Goal: Task Accomplishment & Management: Manage account settings

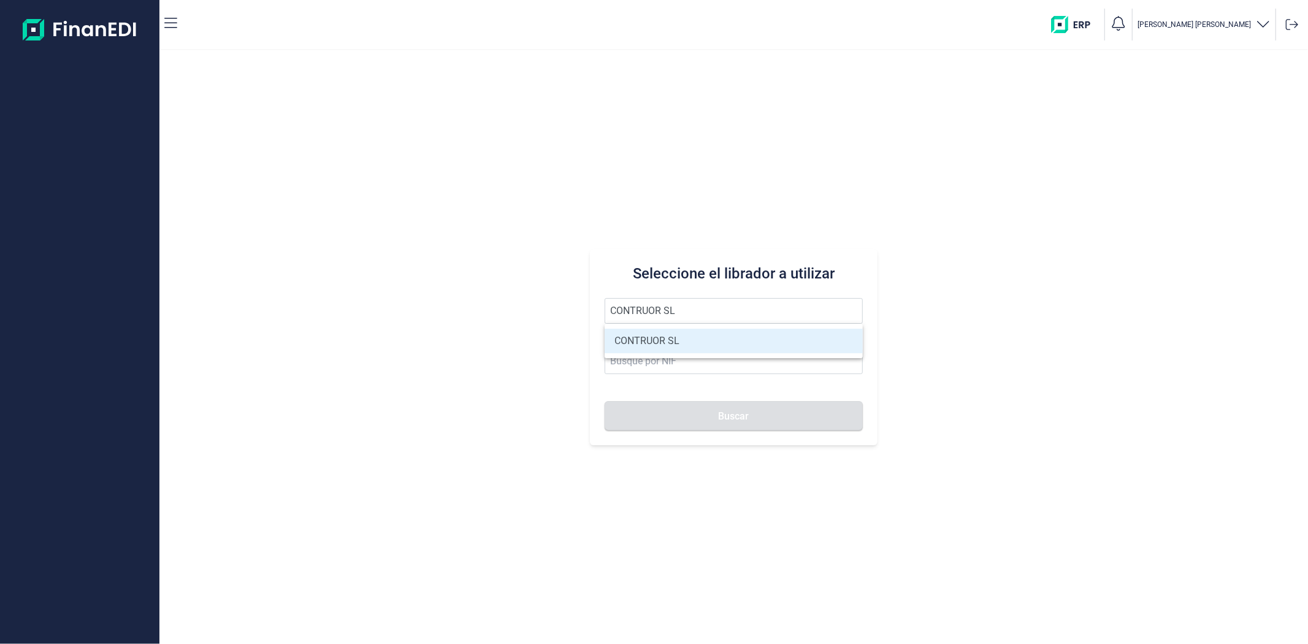
type input "CONTRUOR SL"
click at [647, 348] on li "CONTRUOR SL" at bounding box center [734, 341] width 258 height 25
type input "B02897700"
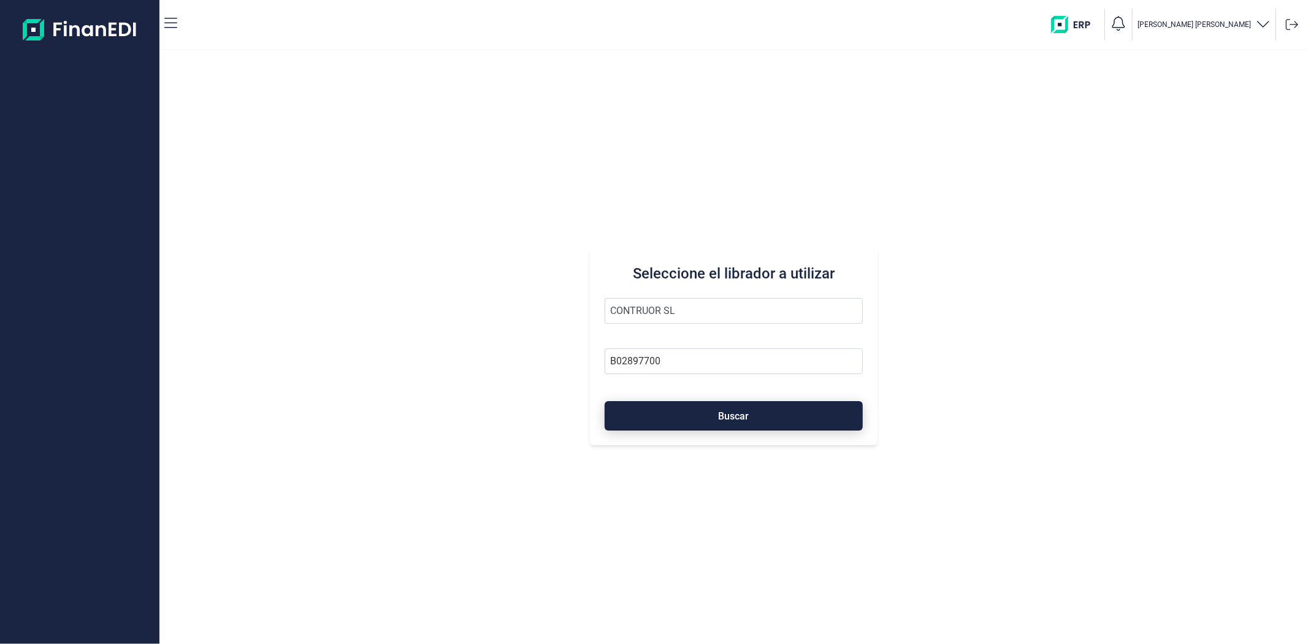
click at [658, 416] on button "Buscar" at bounding box center [734, 415] width 258 height 29
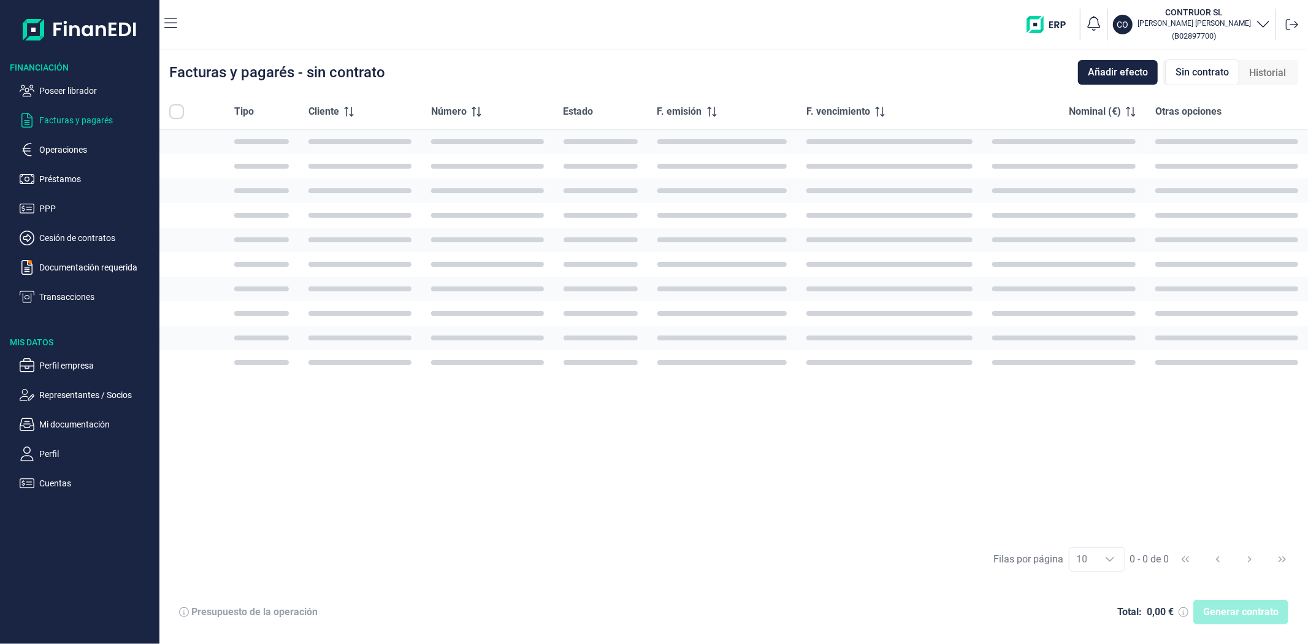
click at [658, 416] on div "Tipo Cliente Número Estado F. emisión F. vencimiento Nominal (€) Otras opciones" at bounding box center [733, 315] width 1149 height 443
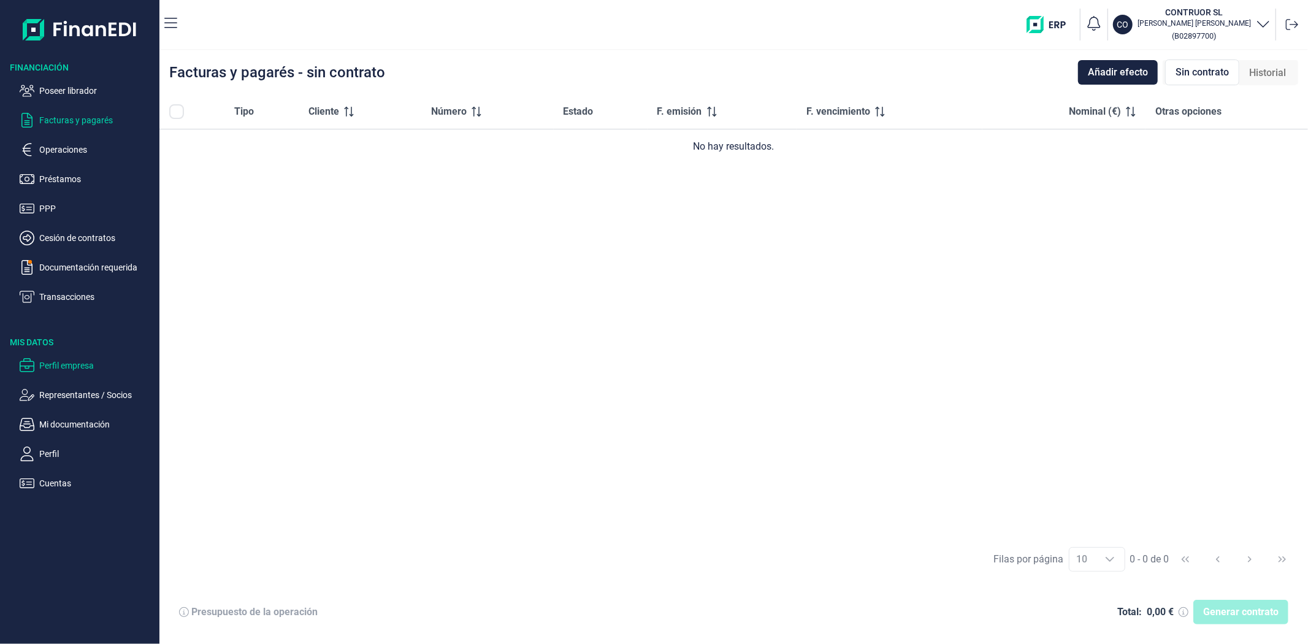
click at [86, 364] on p "Perfil empresa" at bounding box center [96, 365] width 115 height 15
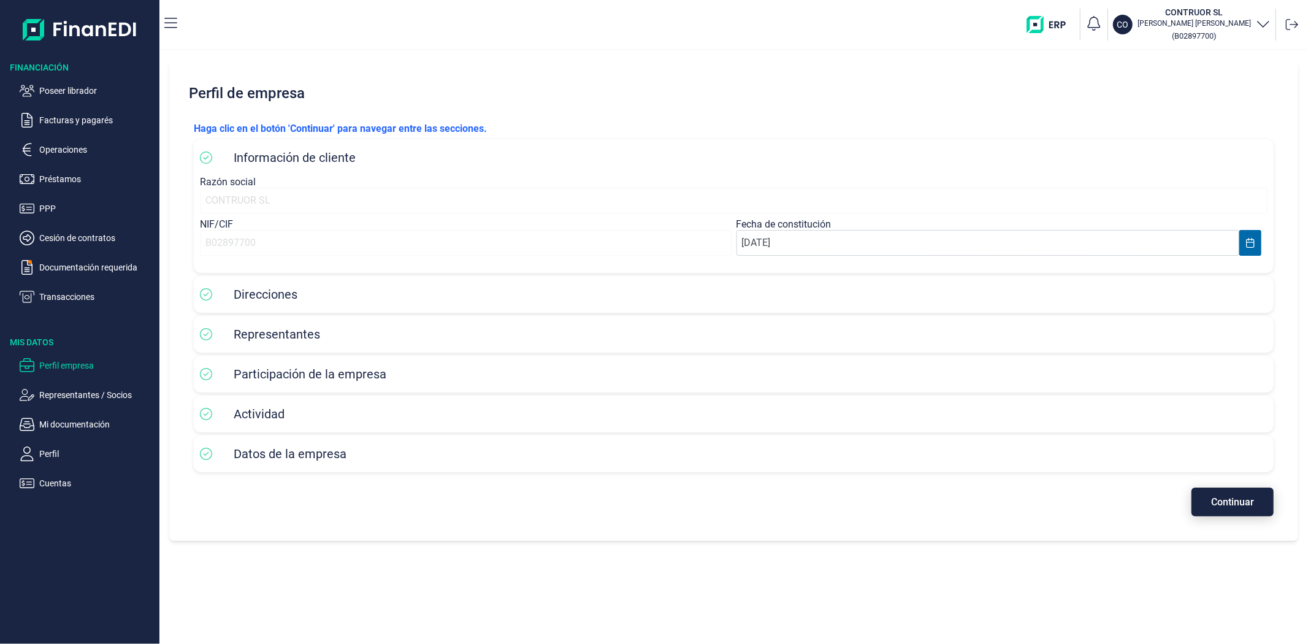
click at [1206, 503] on button "Continuar" at bounding box center [1233, 502] width 82 height 29
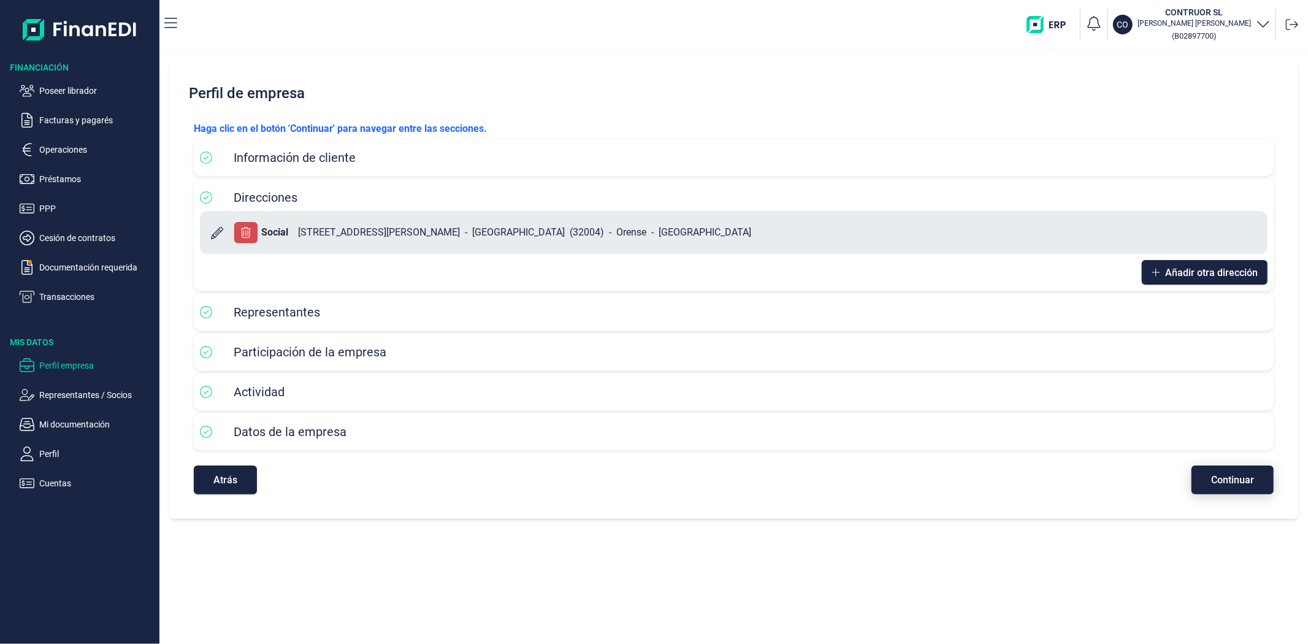
click at [1221, 482] on span "Continuar" at bounding box center [1232, 479] width 43 height 9
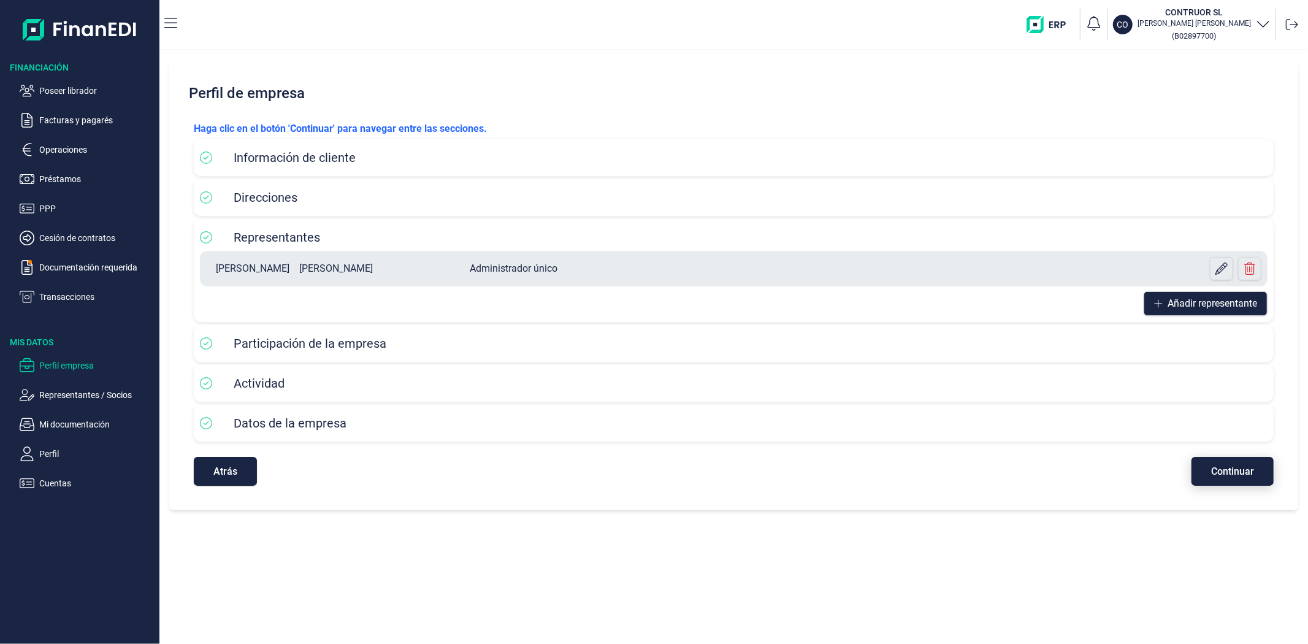
click at [1236, 475] on span "Continuar" at bounding box center [1232, 471] width 43 height 9
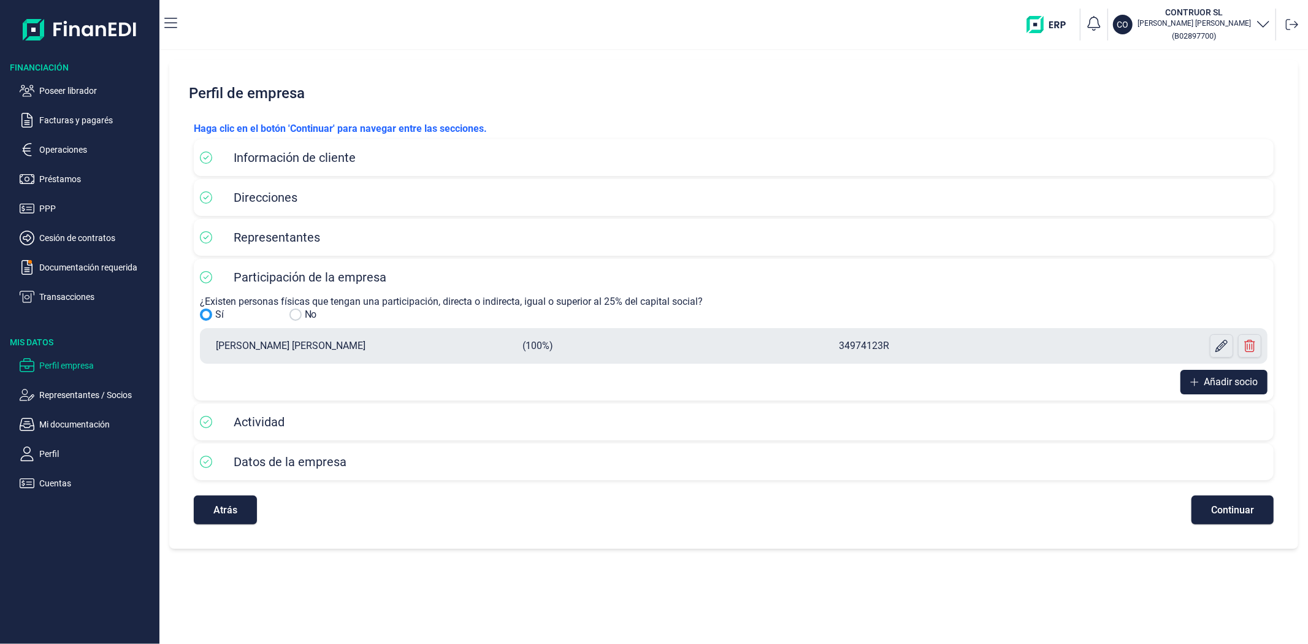
copy p "[PERSON_NAME] [PERSON_NAME]"
drag, startPoint x: 394, startPoint y: 347, endPoint x: 205, endPoint y: 353, distance: 189.0
click at [205, 353] on div "[PERSON_NAME] [PERSON_NAME] (100%) 34974123R" at bounding box center [734, 346] width 1068 height 36
click at [74, 424] on p "Mi documentación" at bounding box center [96, 424] width 115 height 15
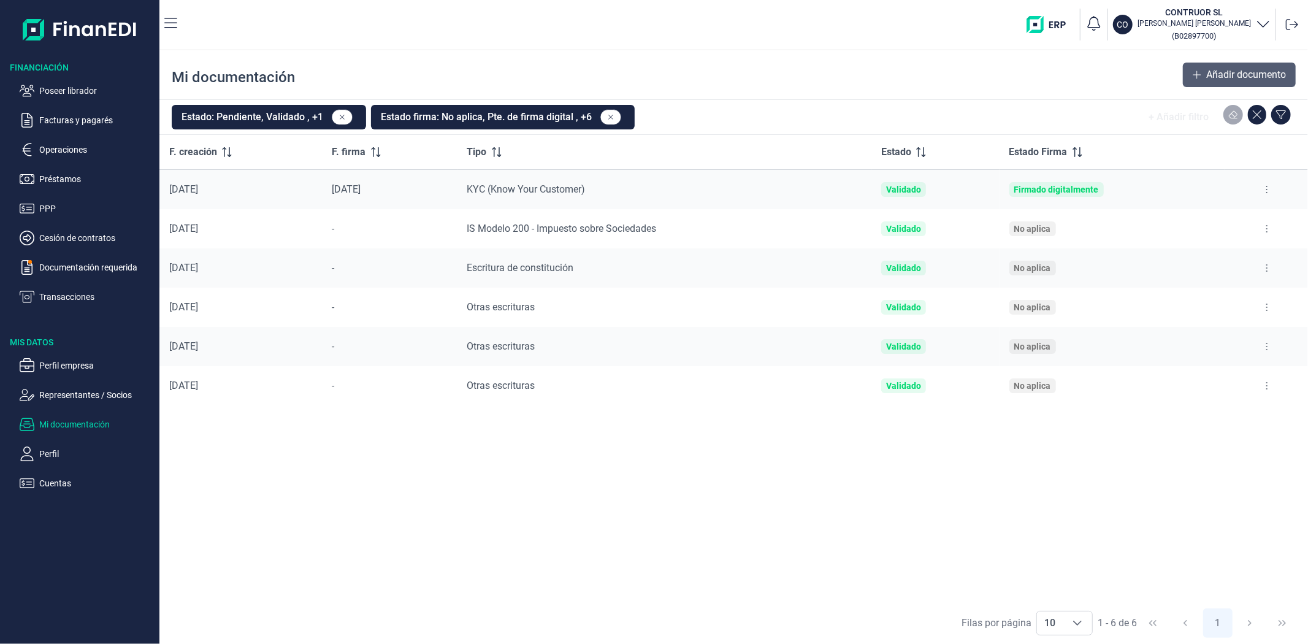
click at [1217, 78] on span "Añadir documento" at bounding box center [1247, 74] width 80 height 15
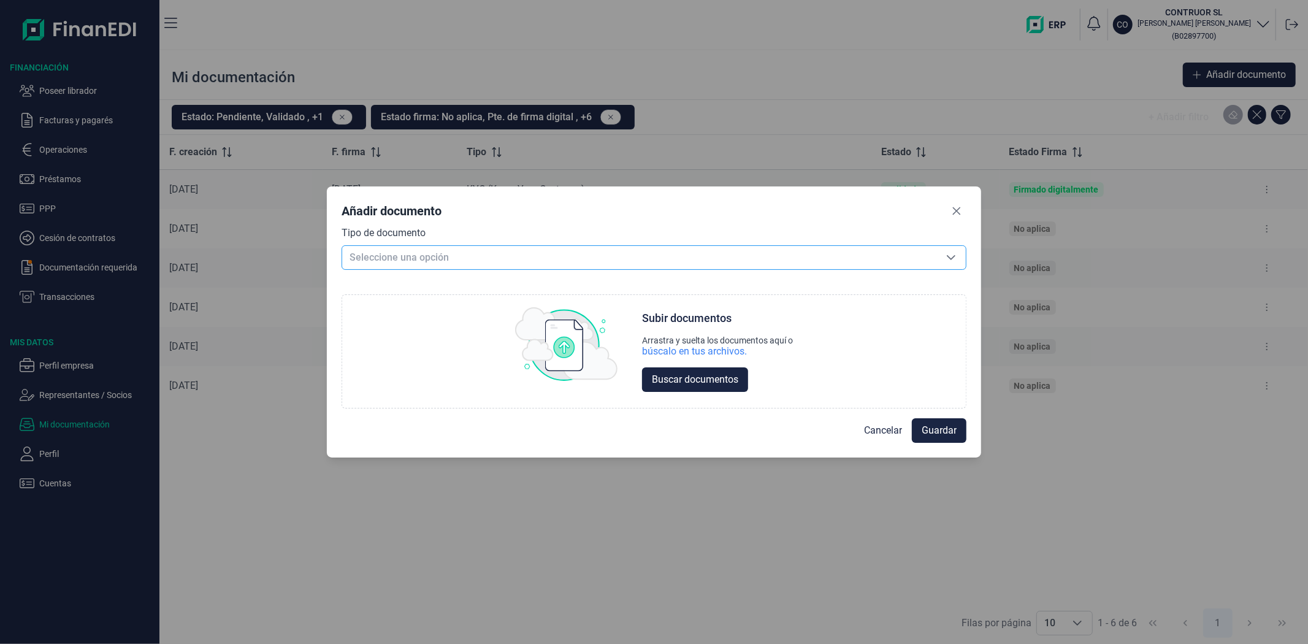
click at [589, 260] on span "Seleccione una opción" at bounding box center [639, 257] width 594 height 23
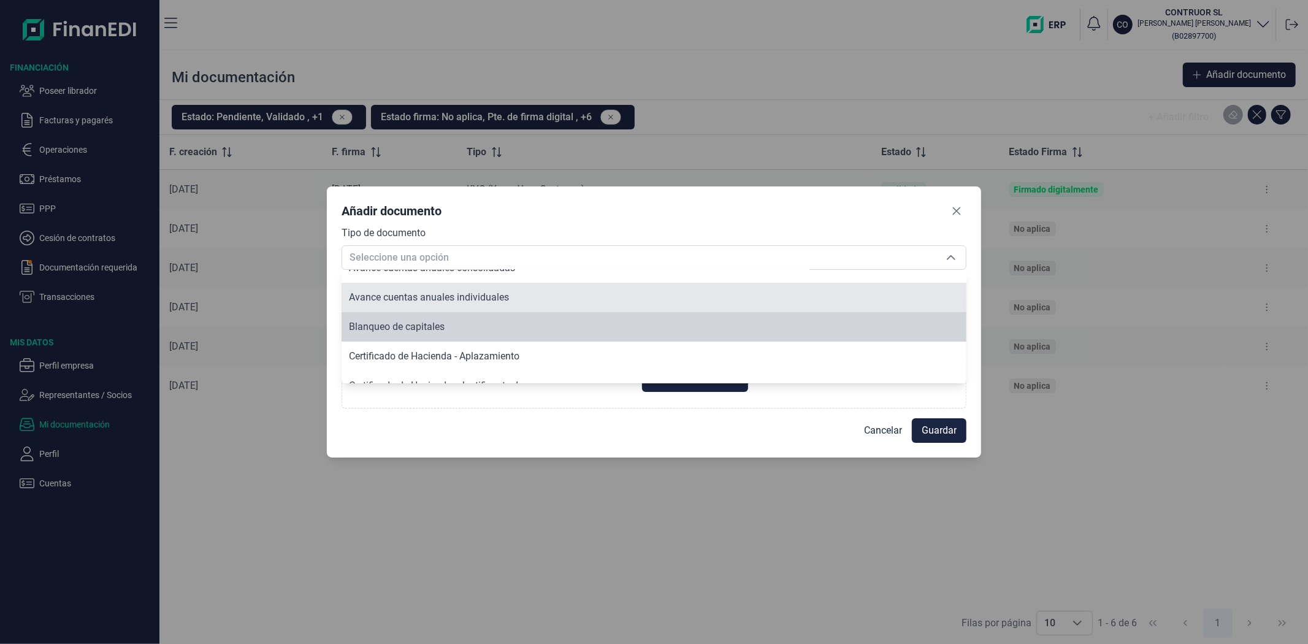
scroll to position [88, 0]
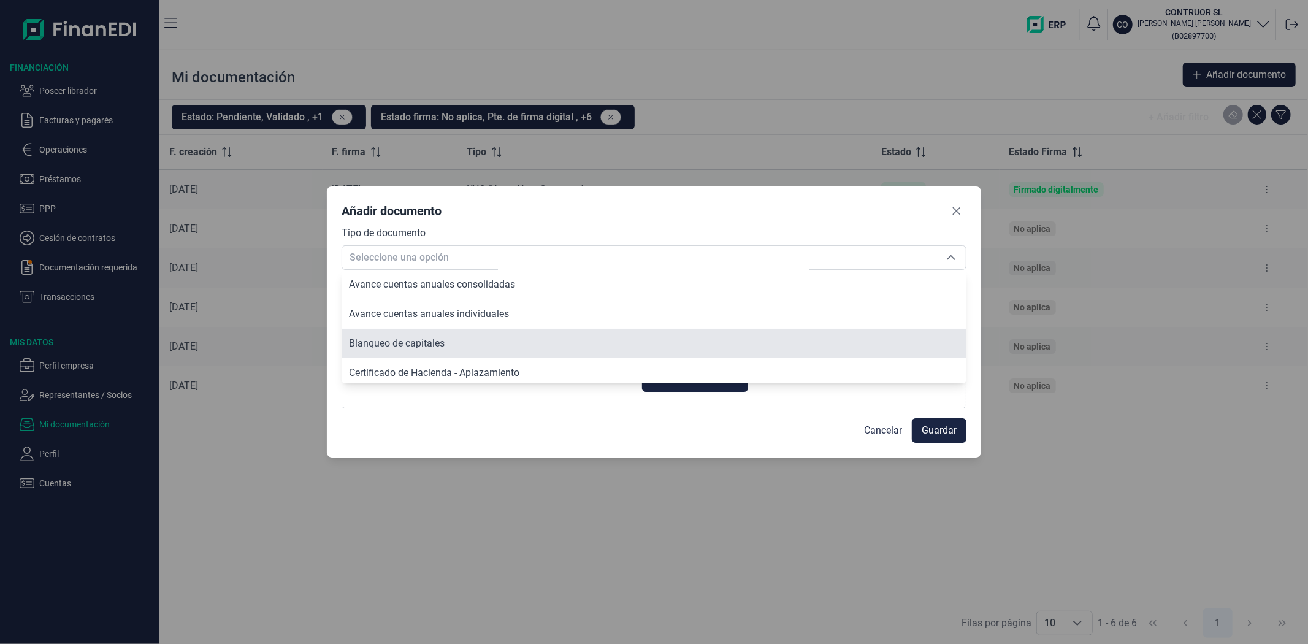
click at [425, 337] on span "Blanqueo de capitales" at bounding box center [397, 343] width 96 height 12
type input "Blanqueo de capitales"
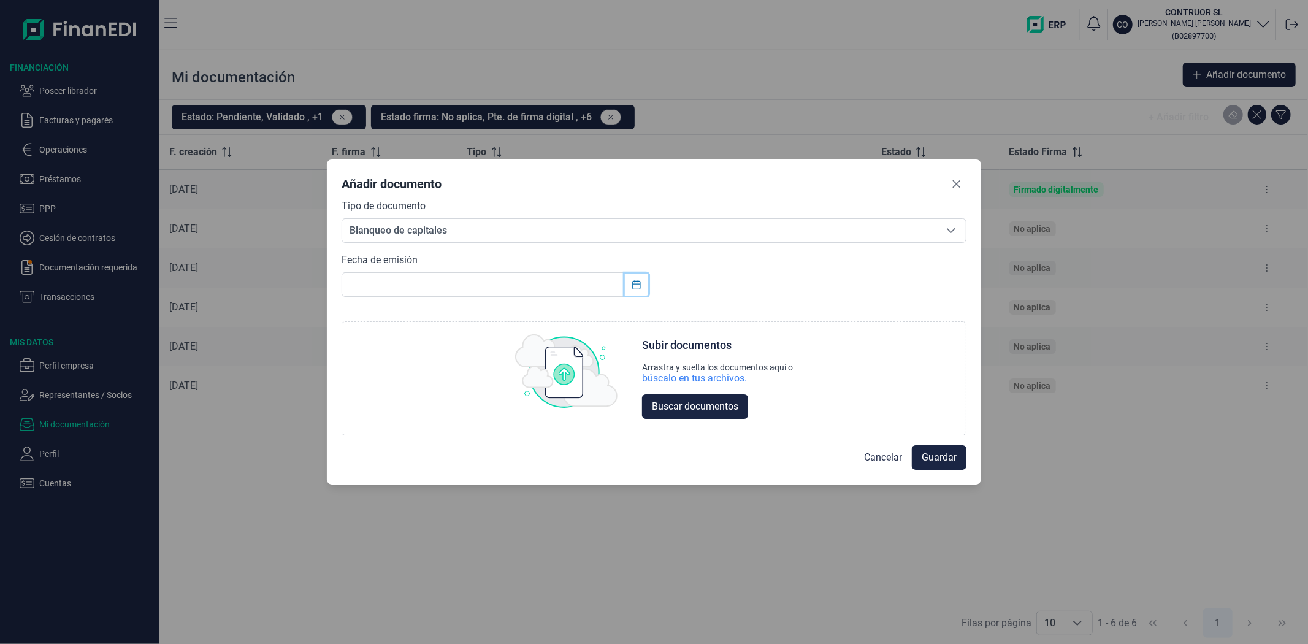
click at [633, 285] on icon "Choose Date" at bounding box center [636, 285] width 8 height 10
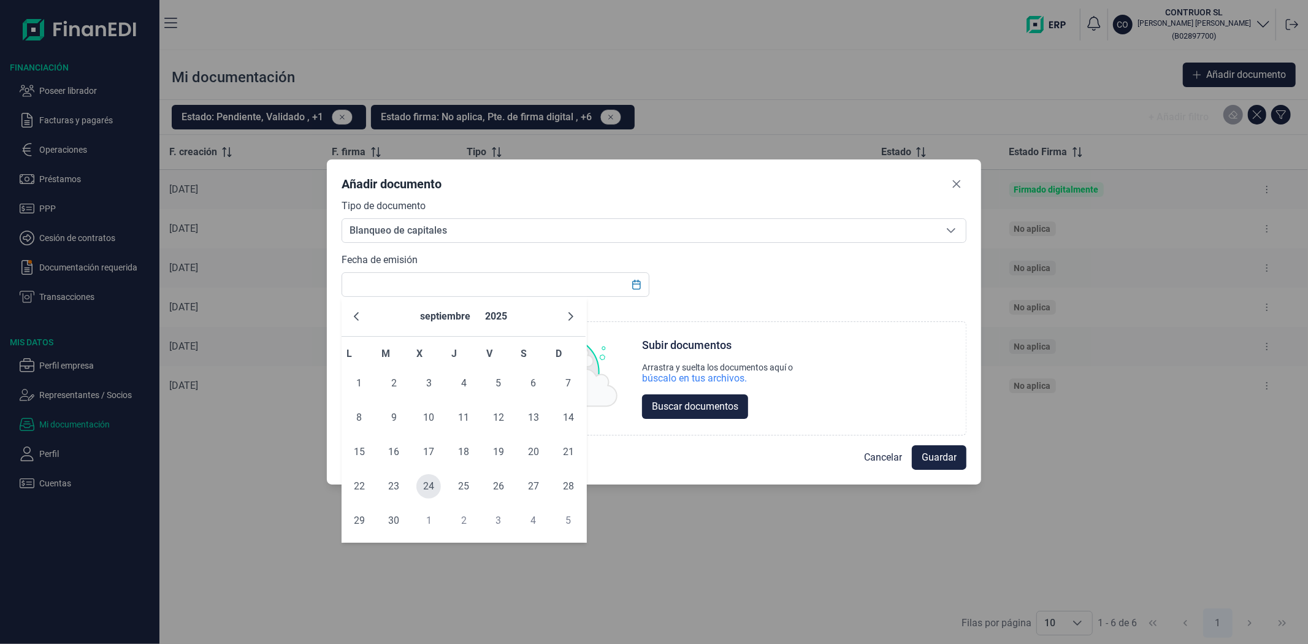
click at [420, 488] on span "24" at bounding box center [428, 486] width 25 height 25
type input "[DATE]"
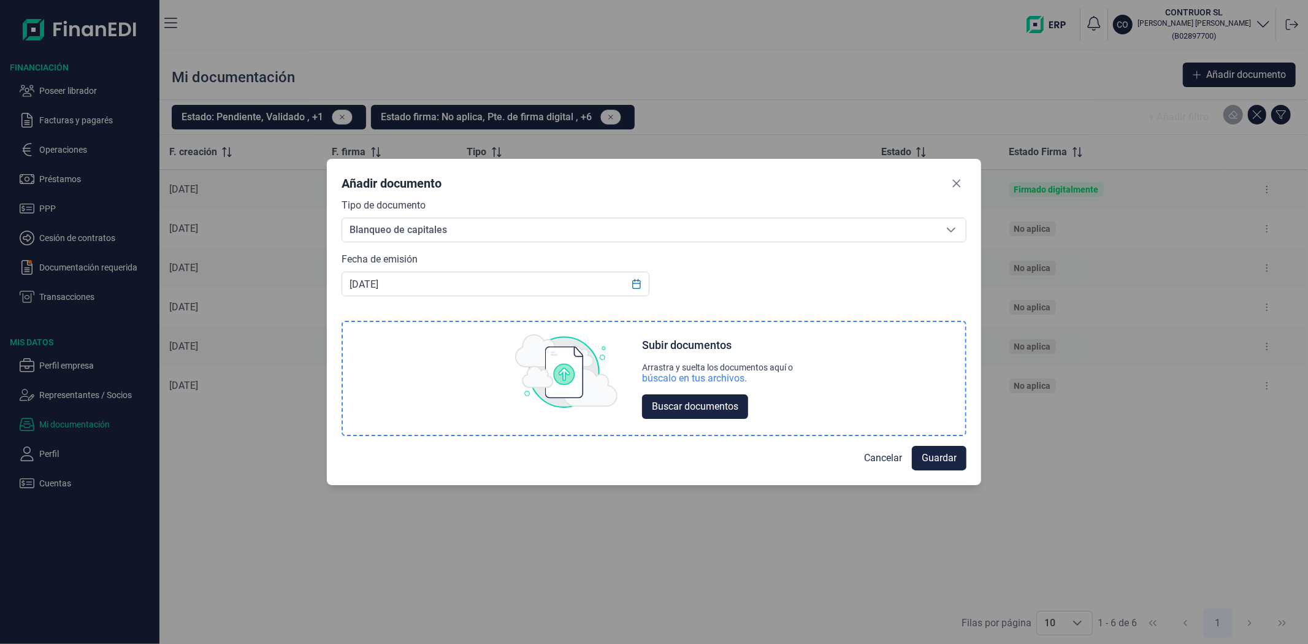
click at [677, 377] on div "búscalo en tus archivos." at bounding box center [694, 378] width 105 height 12
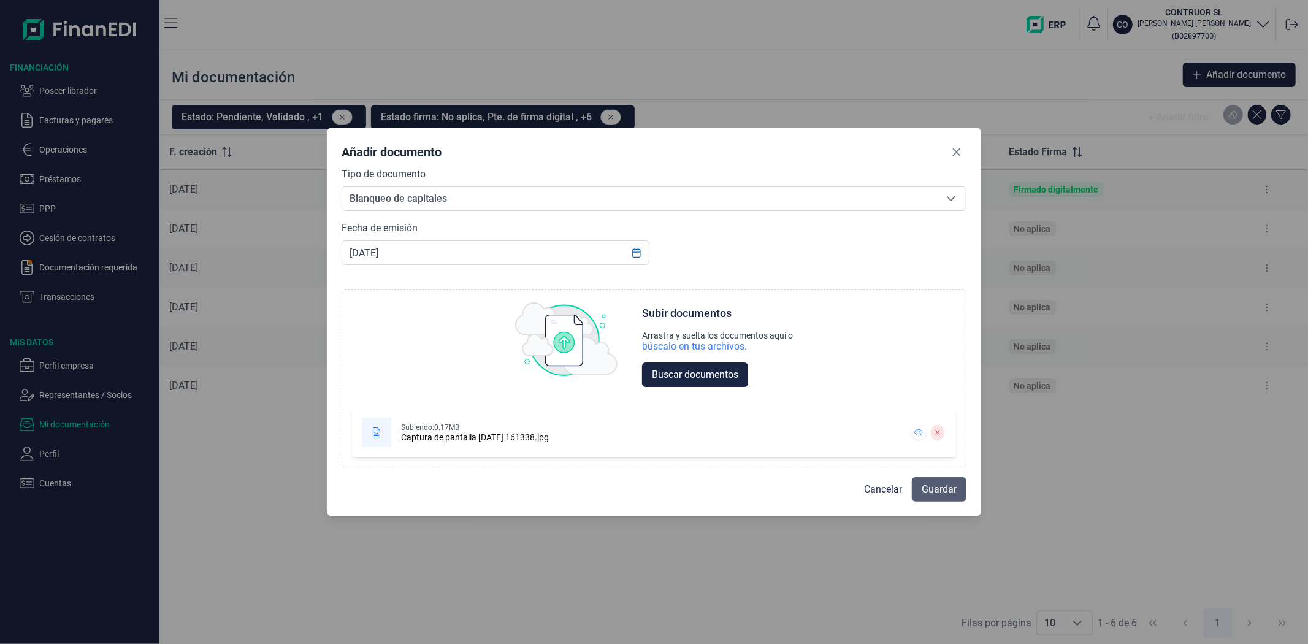
click at [948, 486] on span "Guardar" at bounding box center [939, 489] width 35 height 15
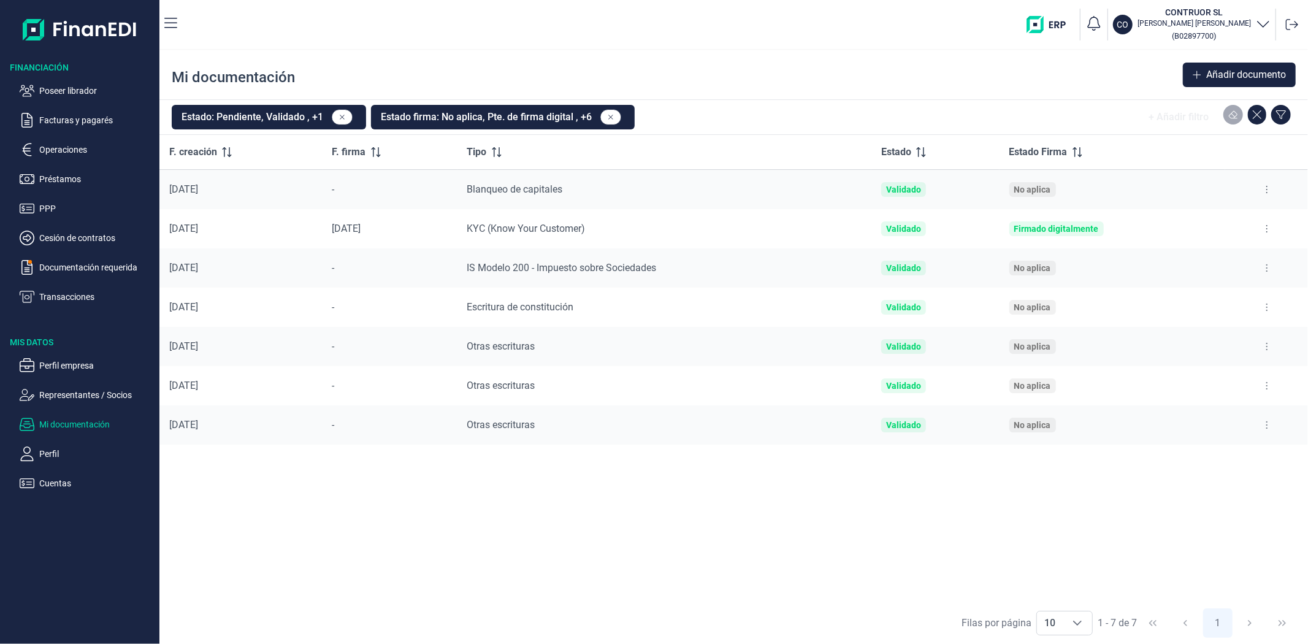
click at [399, 500] on div "F. creación F. firma Tipo Estado Estado Firma 24/09/2025 - Blanqueo de capitale…" at bounding box center [733, 368] width 1149 height 467
click at [1207, 83] on button "Añadir documento" at bounding box center [1239, 75] width 113 height 25
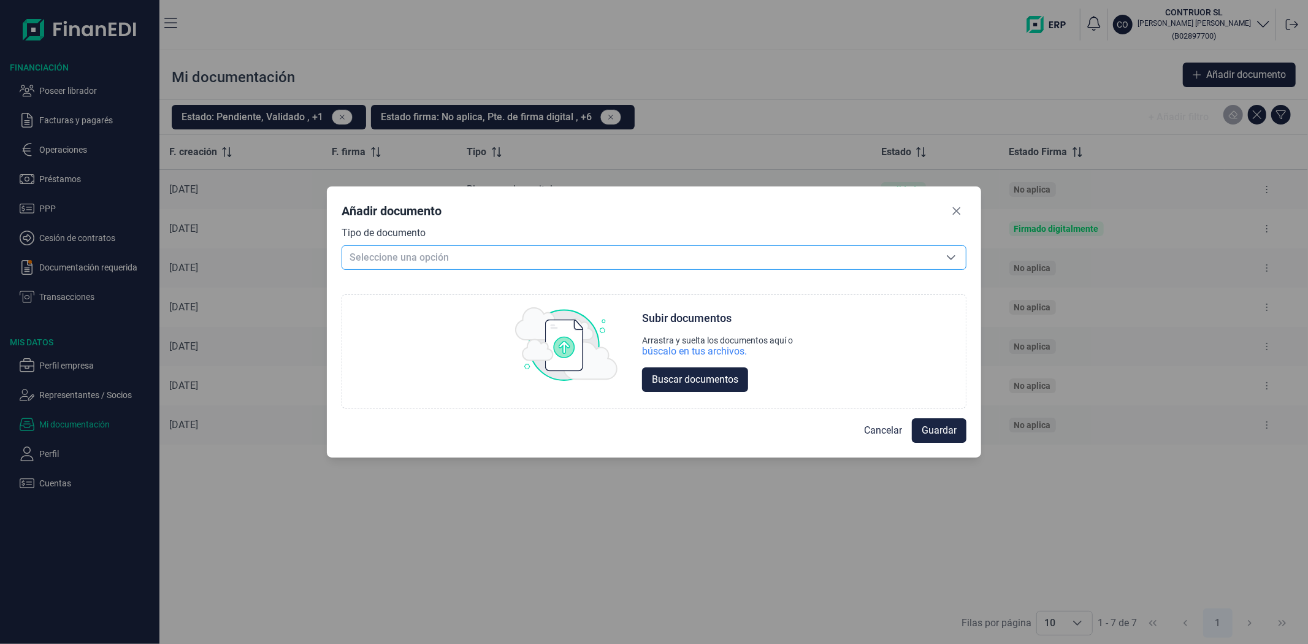
click at [383, 259] on span "Seleccione una opción" at bounding box center [639, 257] width 594 height 23
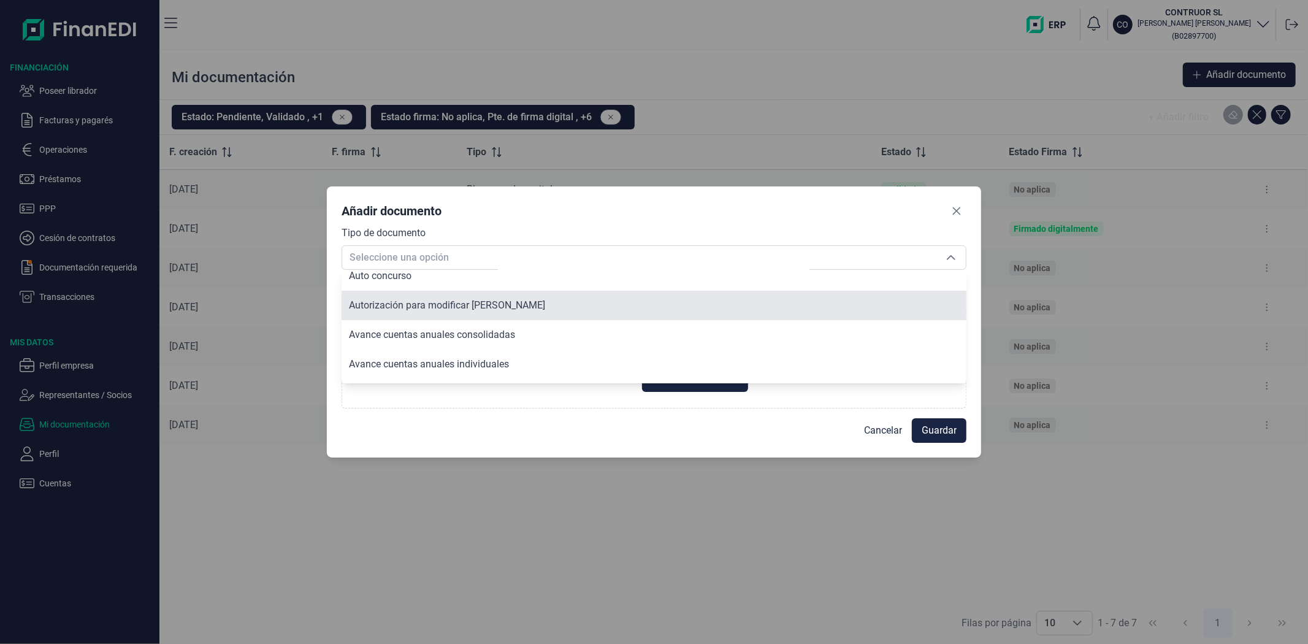
scroll to position [68, 0]
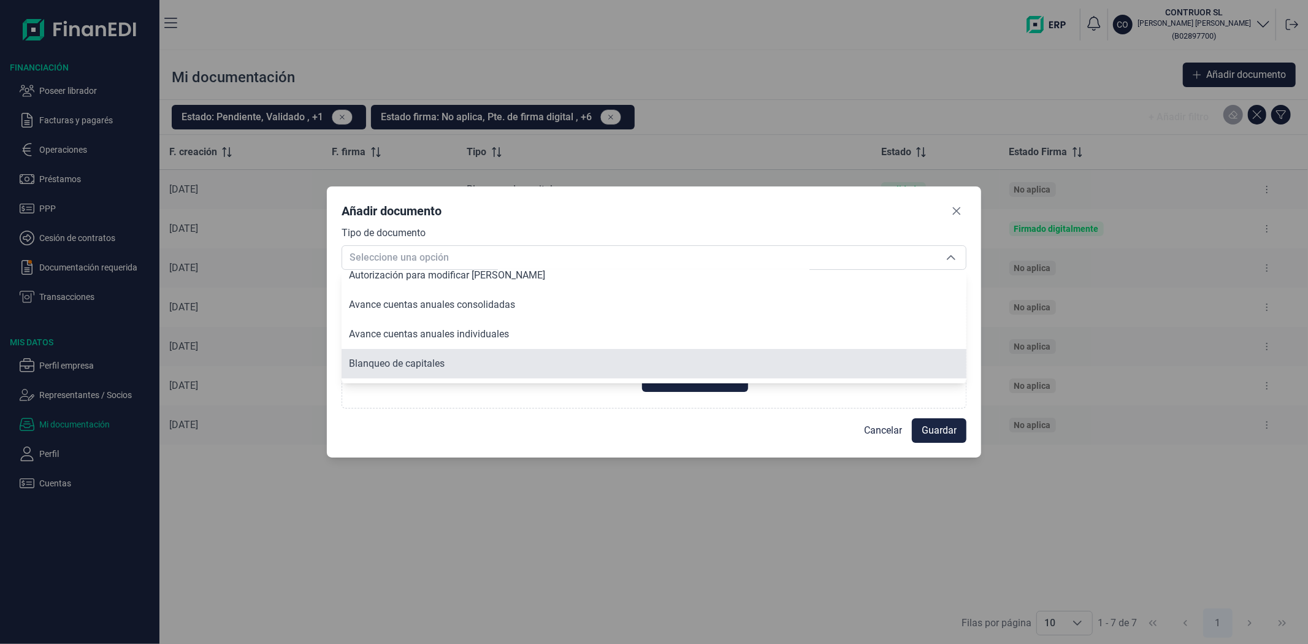
click at [390, 358] on span "Blanqueo de capitales" at bounding box center [397, 364] width 96 height 12
type input "Blanqueo de capitales"
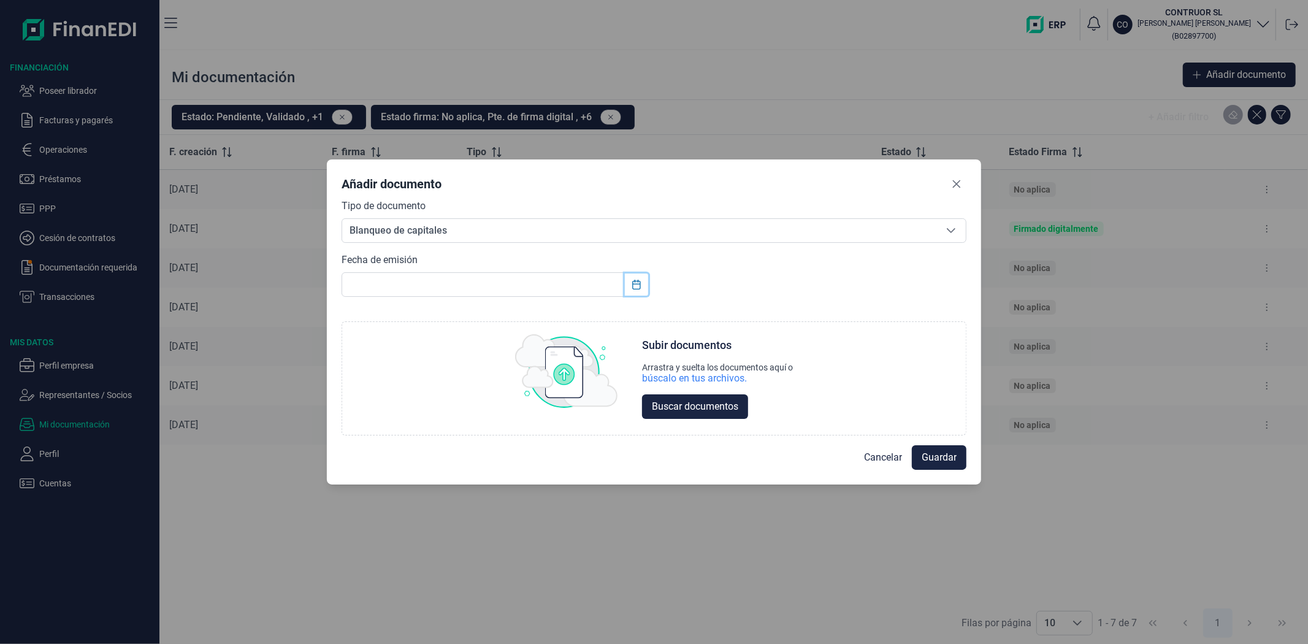
click at [636, 290] on button "Choose Date" at bounding box center [636, 285] width 23 height 22
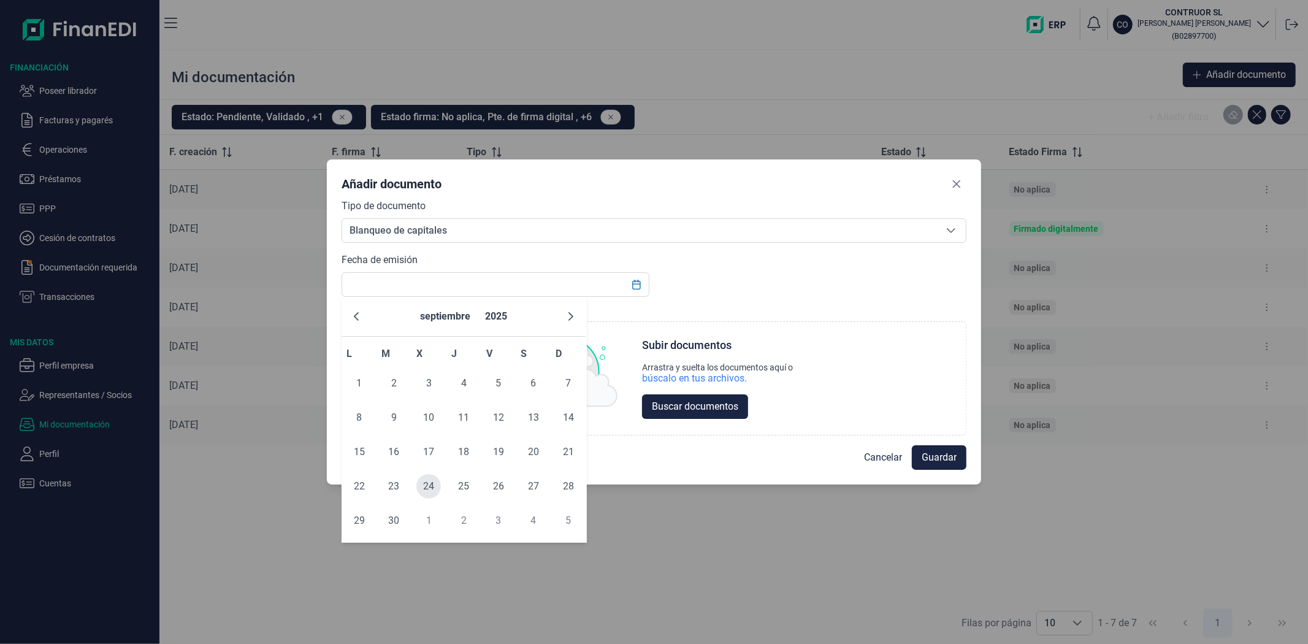
click at [424, 488] on span "24" at bounding box center [428, 486] width 25 height 25
type input "24/09/2025"
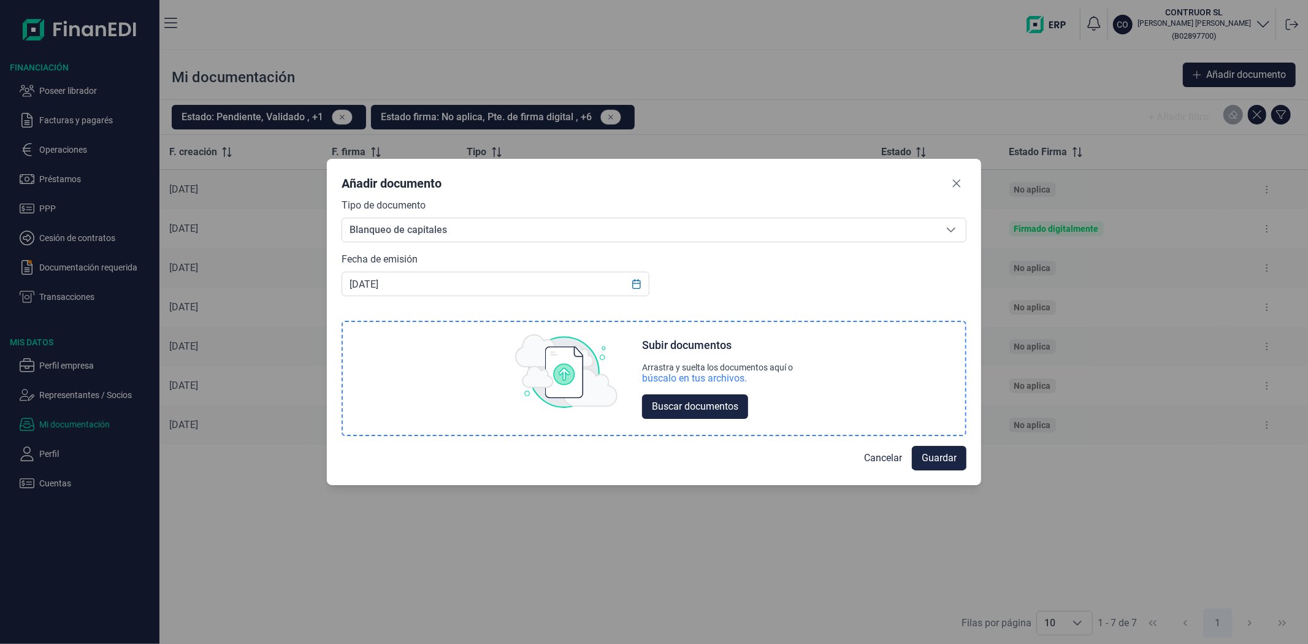
click at [688, 374] on div "búscalo en tus archivos." at bounding box center [694, 378] width 105 height 12
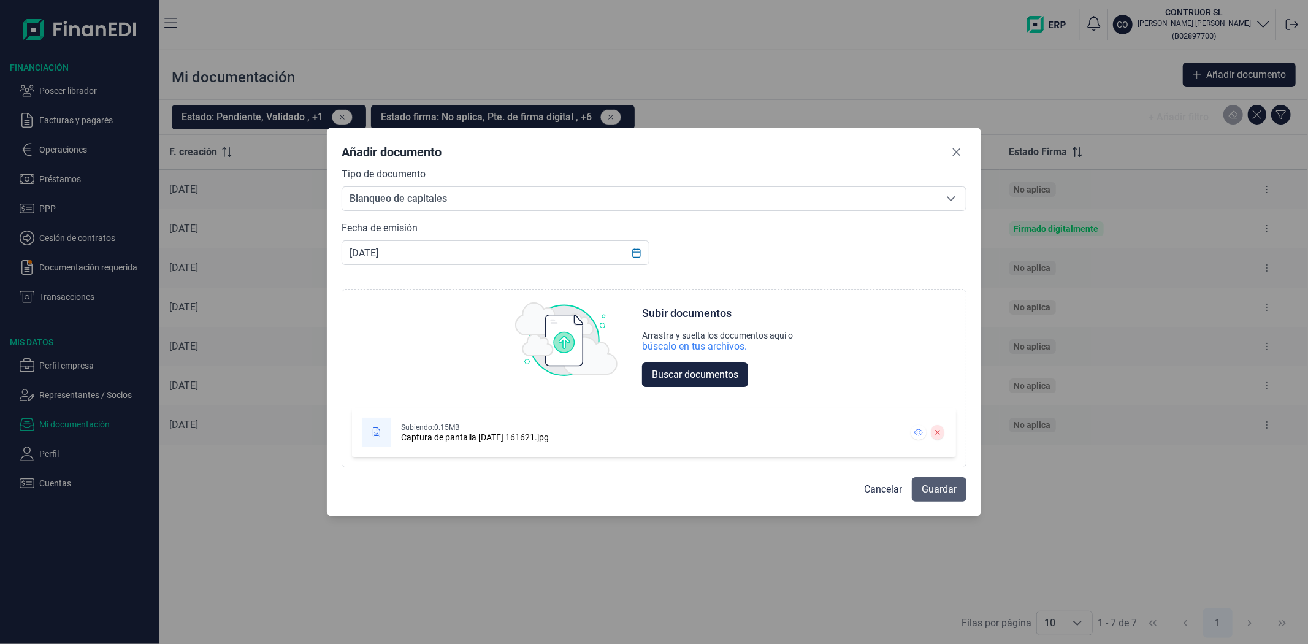
click at [921, 497] on button "Guardar" at bounding box center [939, 489] width 55 height 25
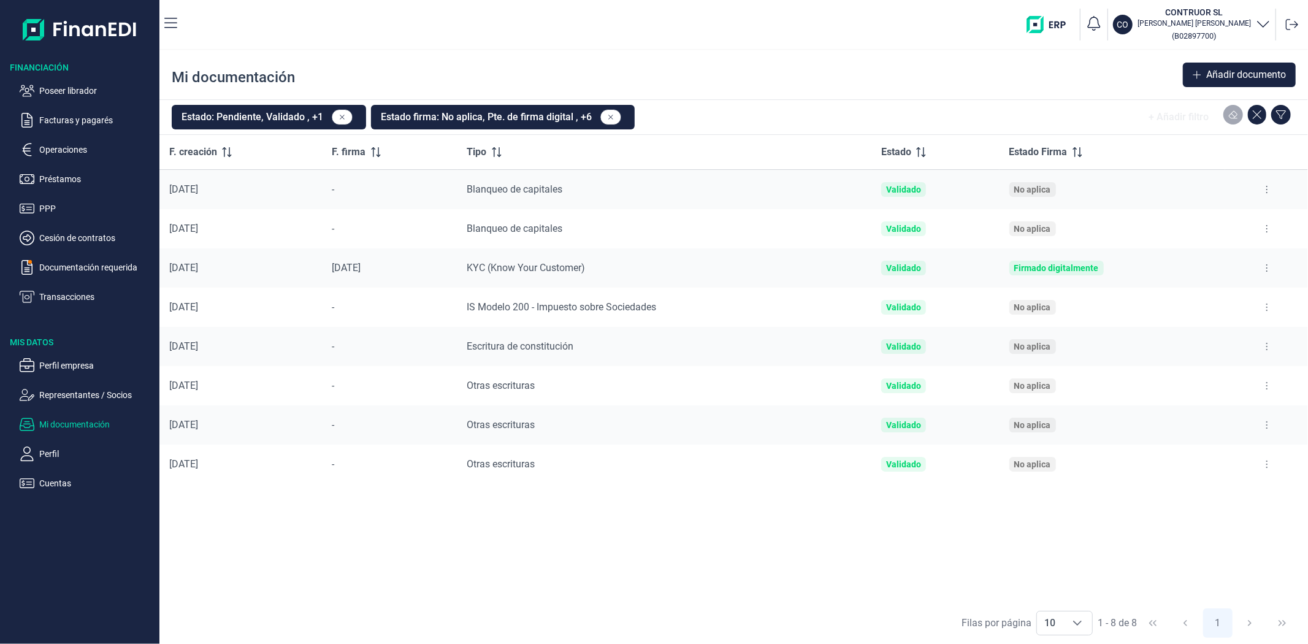
click at [739, 85] on div "Mi documentación Añadir documento" at bounding box center [733, 74] width 1149 height 49
click at [801, 77] on div "Mi documentación Añadir documento" at bounding box center [733, 74] width 1149 height 49
click at [602, 450] on td "Otras escrituras" at bounding box center [665, 464] width 415 height 39
click at [264, 31] on div "CO CONTRUOR SL Laura Martin Peña ( B02897700 )" at bounding box center [745, 24] width 1116 height 39
click at [60, 144] on p "Operaciones" at bounding box center [96, 149] width 115 height 15
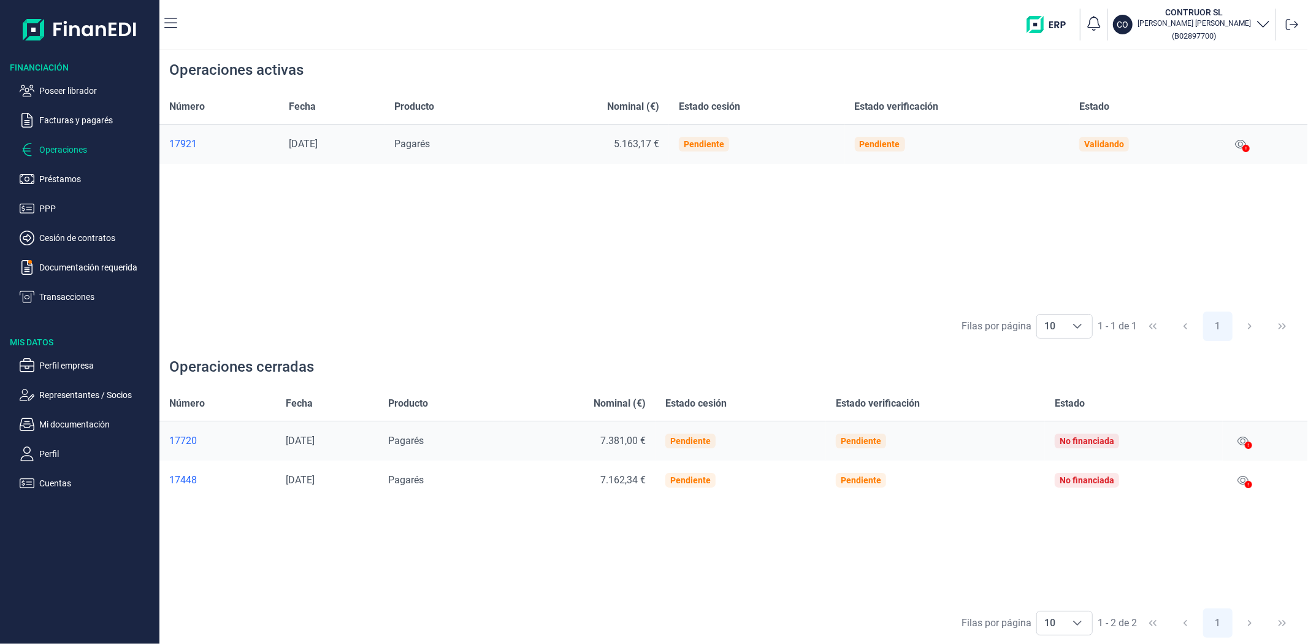
click at [667, 242] on div "Número Fecha Producto Nominal (€) Estado cesión Estado verificación Estado 1792…" at bounding box center [733, 197] width 1149 height 215
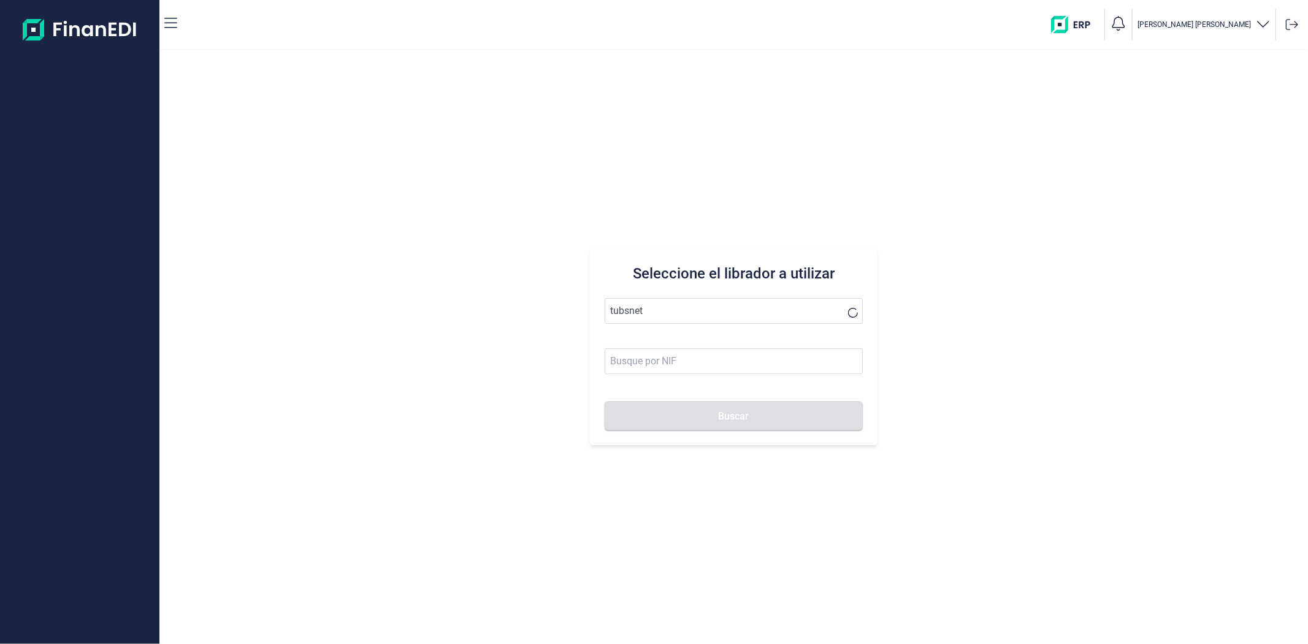
click at [605, 401] on button "Buscar" at bounding box center [734, 415] width 258 height 29
click at [615, 338] on li "TUBSNET FIRE SL" at bounding box center [734, 341] width 258 height 25
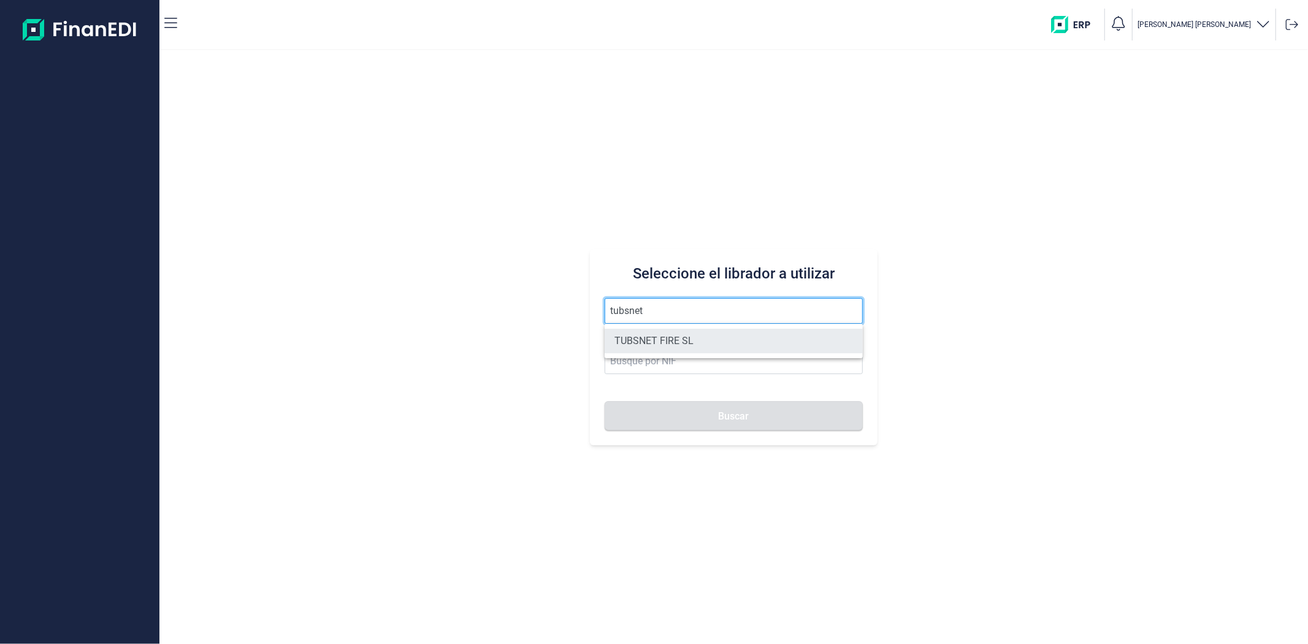
type input "TUBSNET FIRE SL"
type input "B67089441"
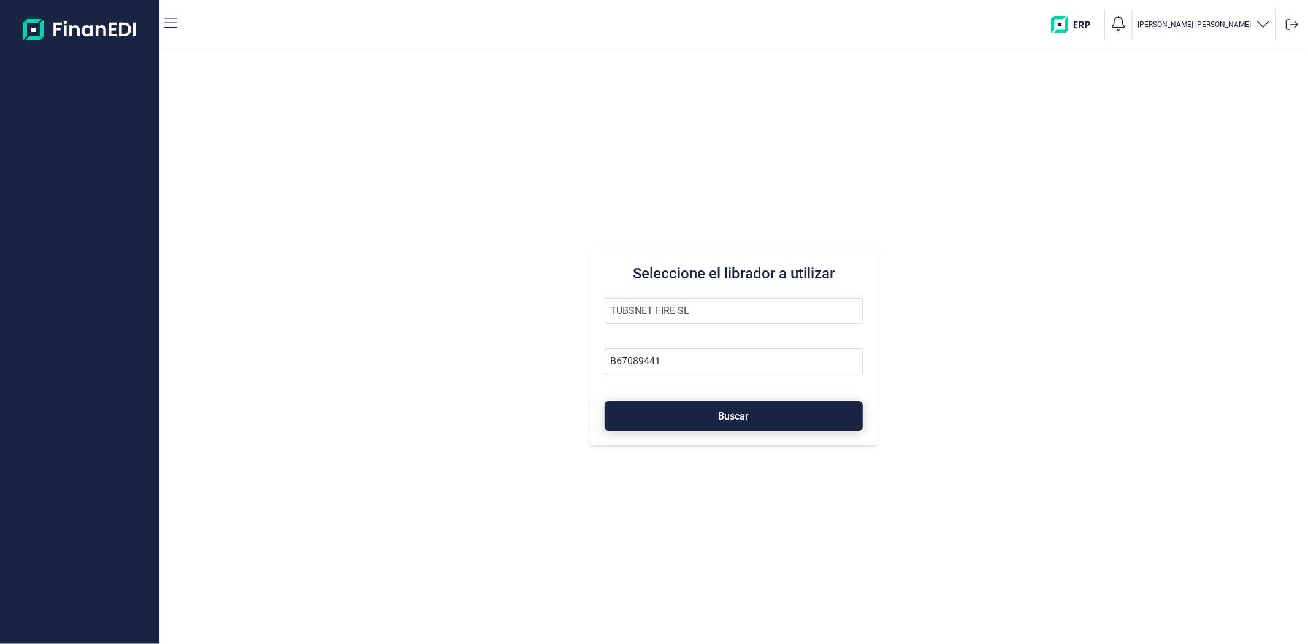
click at [660, 420] on button "Buscar" at bounding box center [734, 415] width 258 height 29
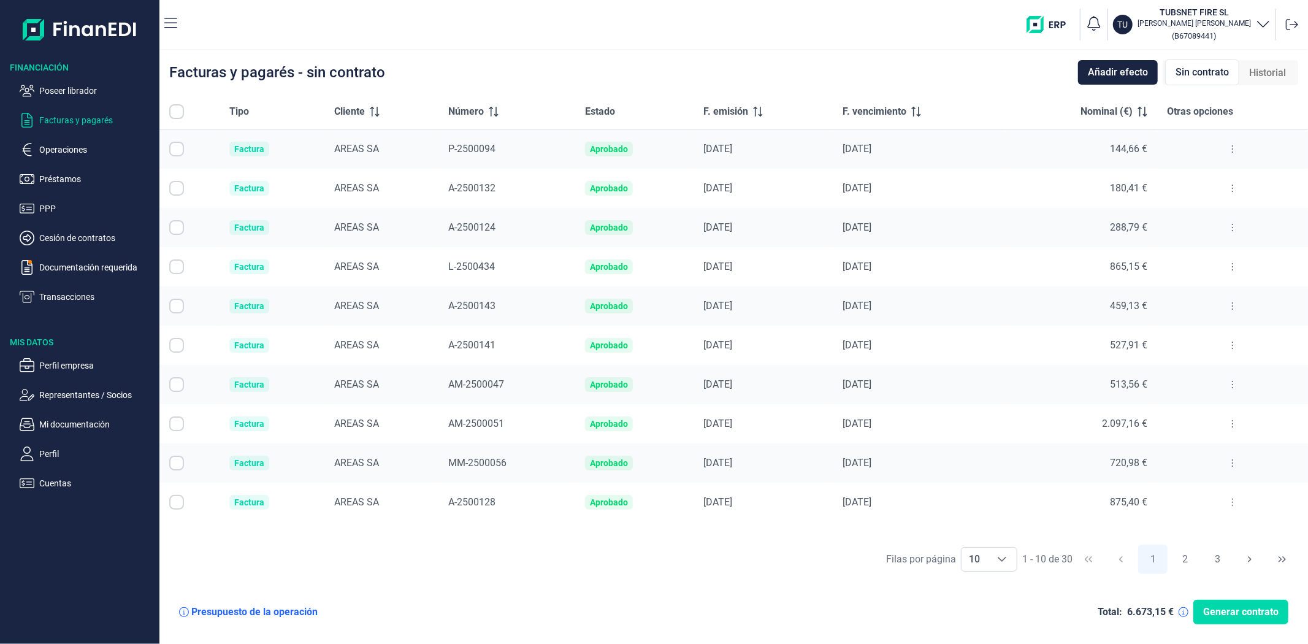
checkbox input "true"
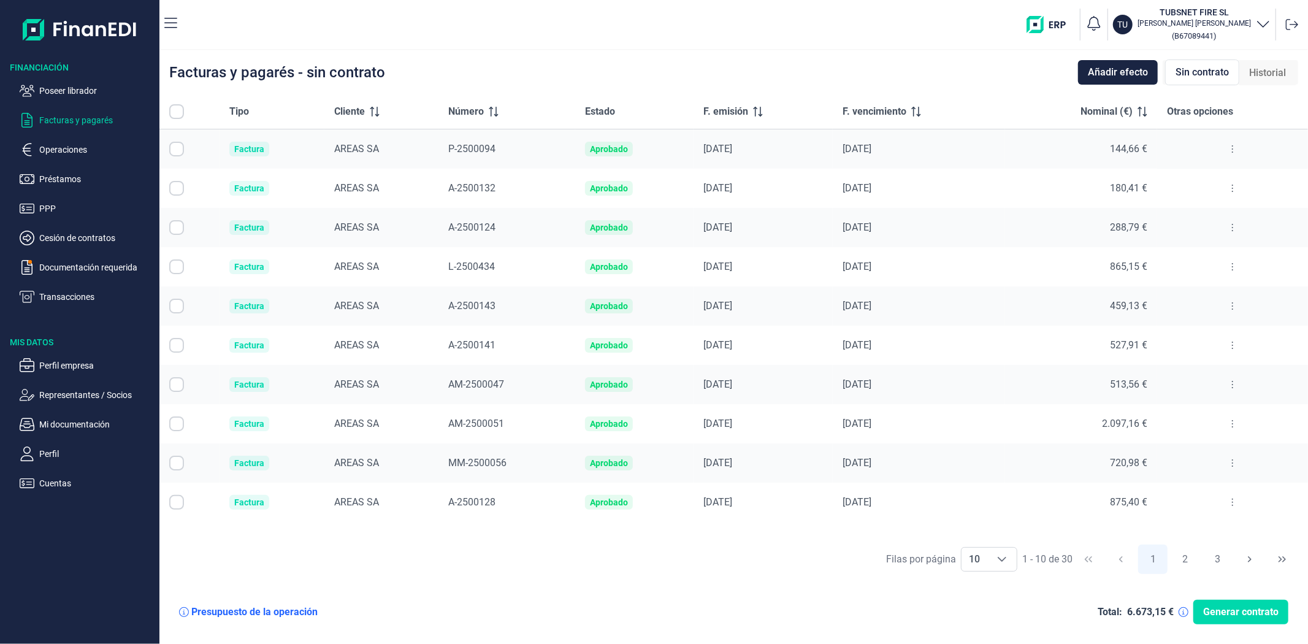
checkbox input "true"
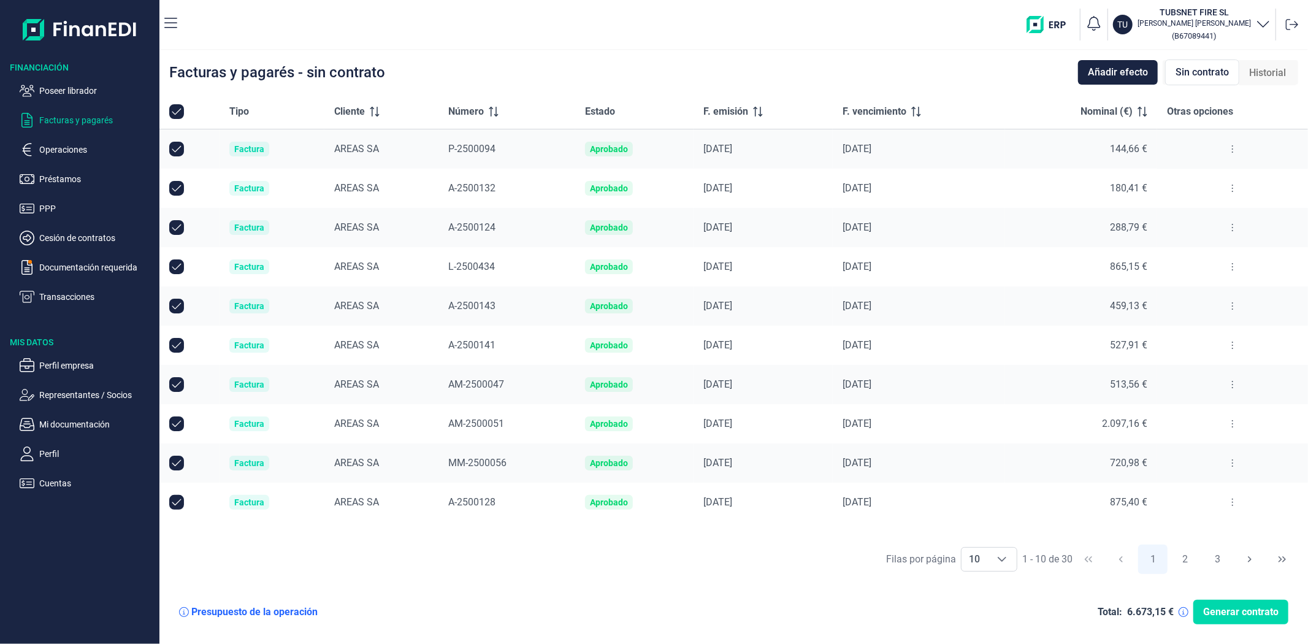
click at [475, 149] on span "P-2500094" at bounding box center [471, 149] width 47 height 12
click at [465, 182] on span "A-2500132" at bounding box center [471, 188] width 47 height 12
click at [469, 152] on span "P-2500094" at bounding box center [471, 149] width 47 height 12
click at [470, 230] on span "A-2500124" at bounding box center [471, 227] width 47 height 12
click at [286, 616] on div "Presupuesto de la operación" at bounding box center [254, 612] width 126 height 12
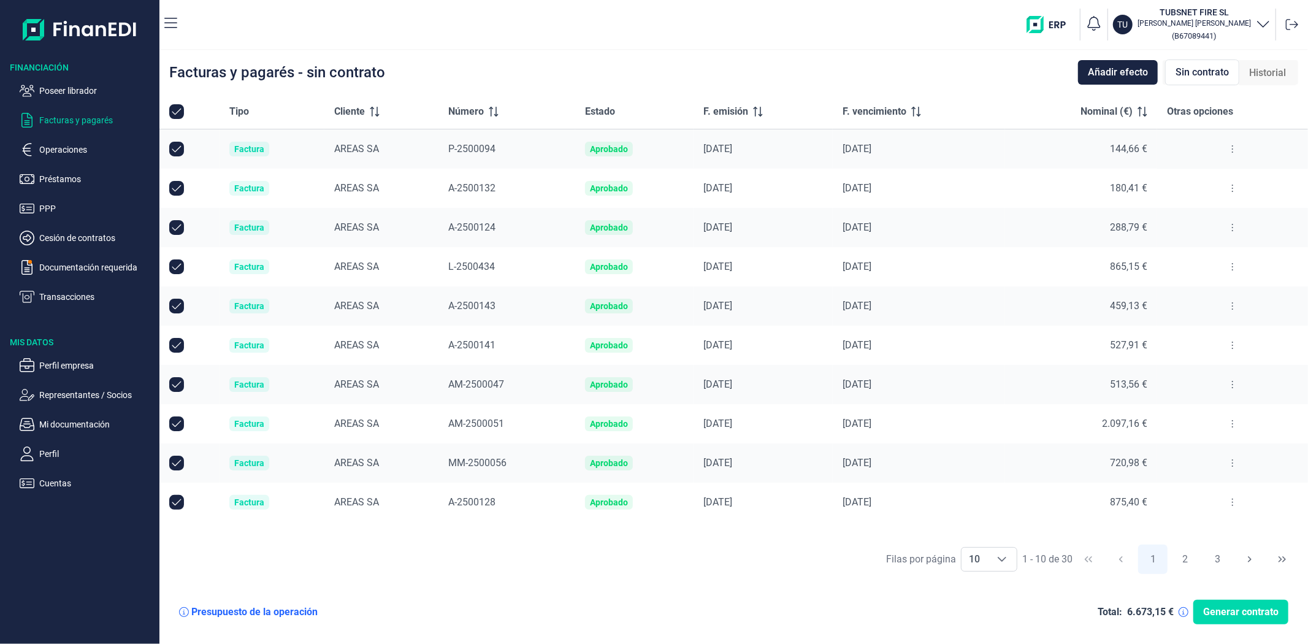
click at [185, 611] on icon at bounding box center [184, 612] width 10 height 10
click at [188, 615] on icon at bounding box center [184, 612] width 10 height 10
click at [183, 616] on icon at bounding box center [184, 612] width 10 height 10
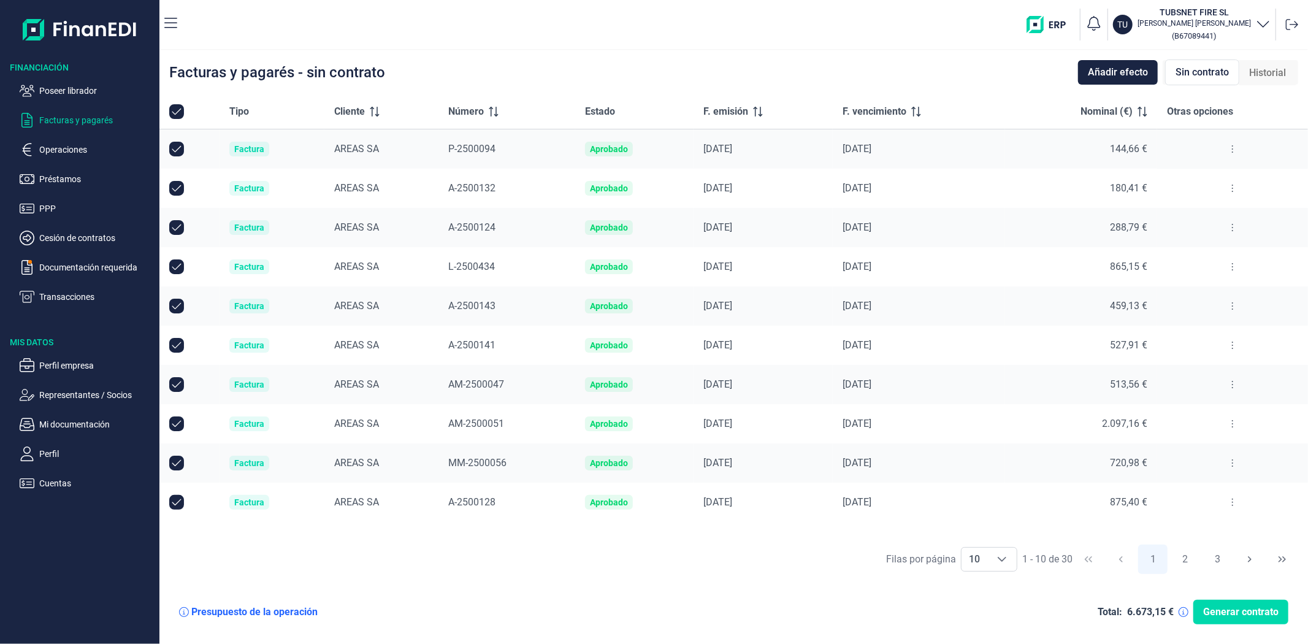
click at [186, 614] on icon at bounding box center [184, 612] width 10 height 10
click at [182, 610] on icon at bounding box center [184, 612] width 10 height 10
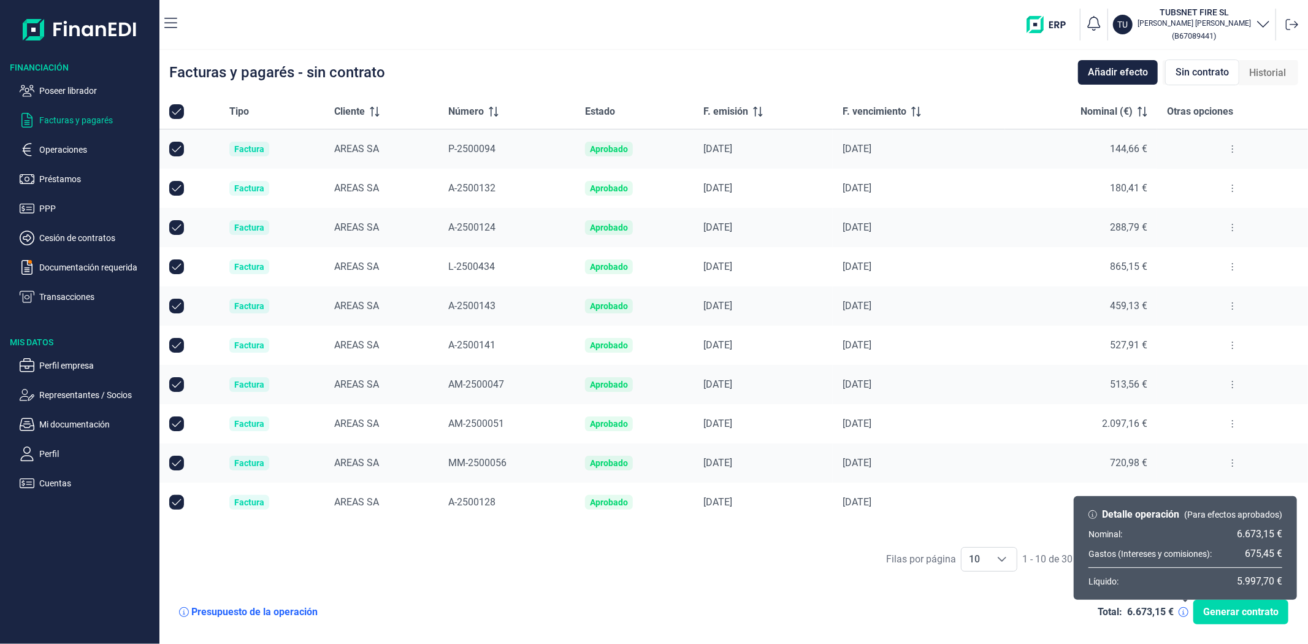
click at [1188, 616] on icon at bounding box center [1184, 612] width 10 height 10
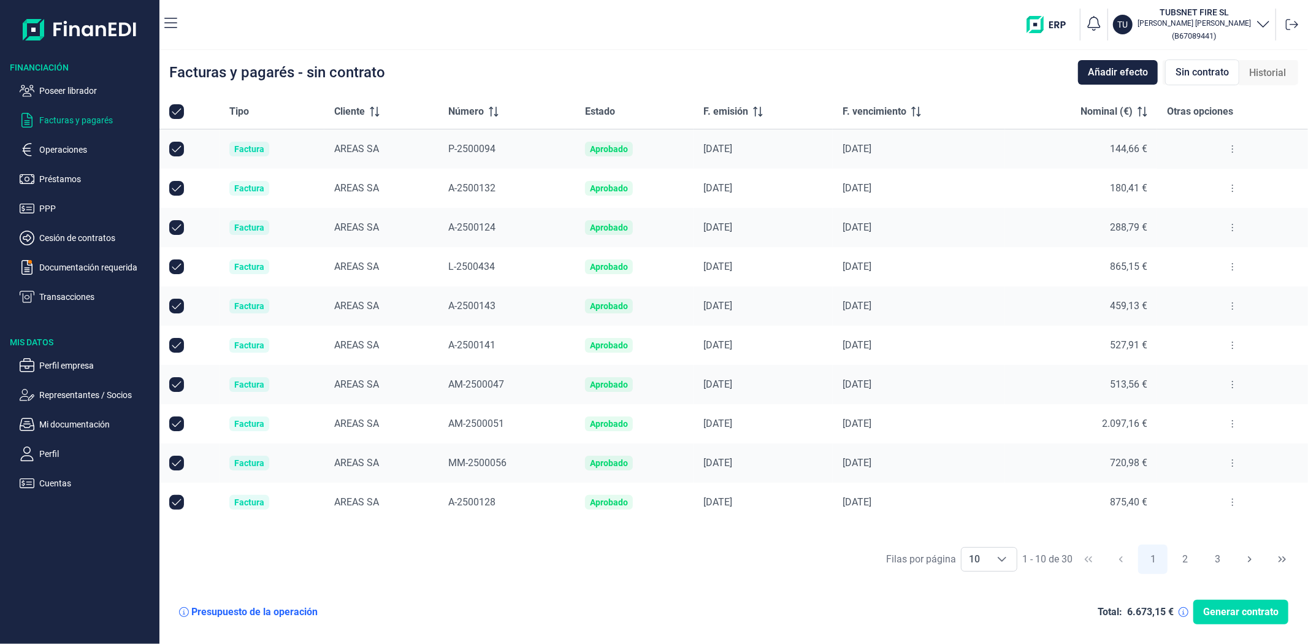
click at [1185, 612] on icon at bounding box center [1184, 612] width 10 height 10
click at [462, 228] on span "A-2500124" at bounding box center [471, 227] width 47 height 12
click at [455, 265] on span "L-2500434" at bounding box center [471, 267] width 47 height 12
click at [463, 307] on span "A-2500143" at bounding box center [471, 306] width 47 height 12
click at [467, 341] on span "A-2500141" at bounding box center [471, 345] width 47 height 12
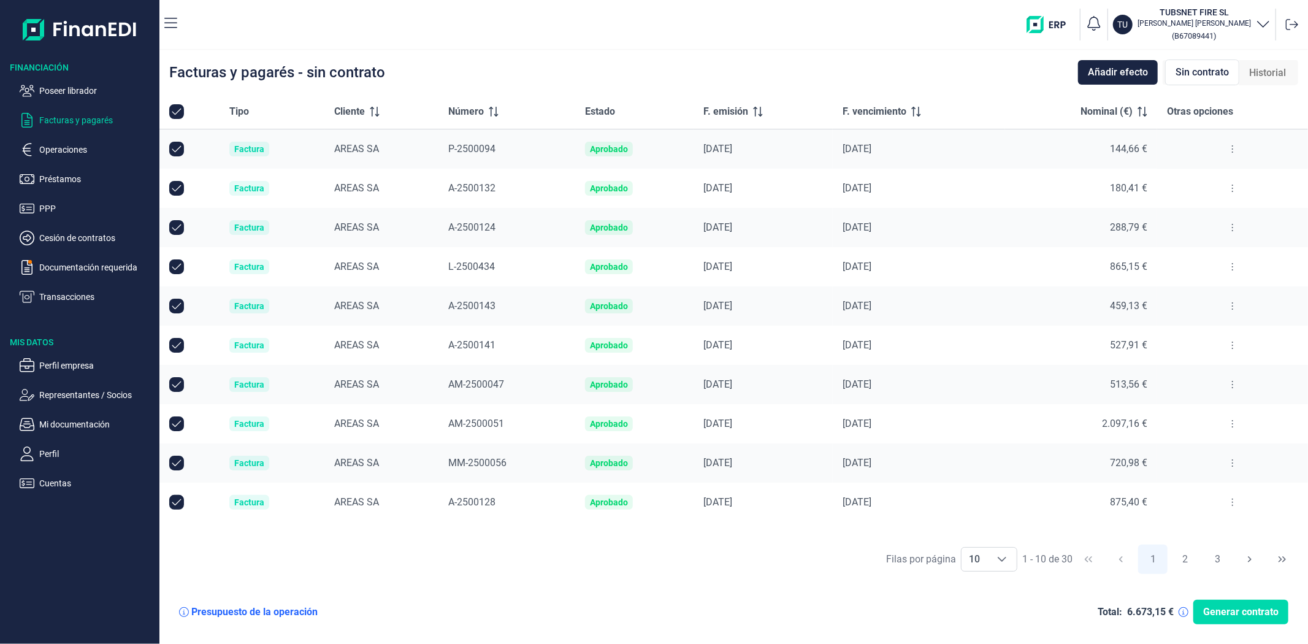
click at [469, 384] on span "AM-2500047" at bounding box center [476, 384] width 56 height 12
click at [485, 425] on span "AM-2500051" at bounding box center [476, 424] width 56 height 12
click at [498, 458] on span "MM-2500056" at bounding box center [477, 463] width 58 height 12
click at [478, 501] on span "A-2500128" at bounding box center [471, 502] width 47 height 12
click at [1182, 558] on button "2" at bounding box center [1185, 559] width 29 height 29
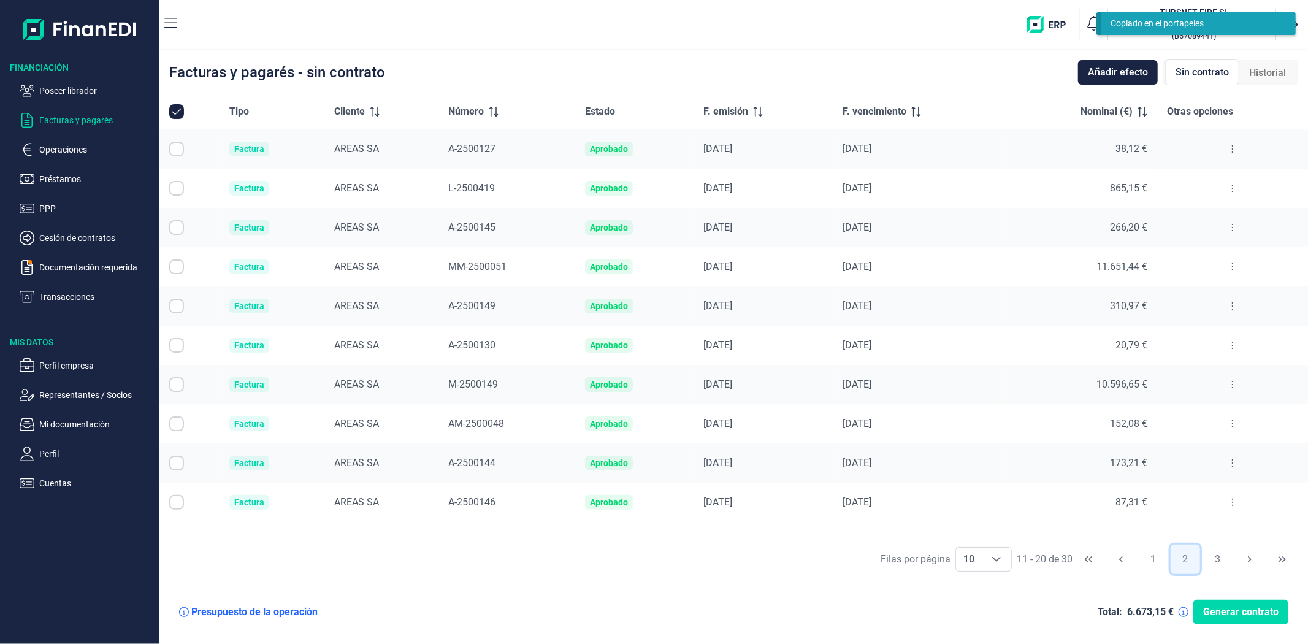
checkbox input "false"
click at [462, 149] on span "A-2500127" at bounding box center [471, 149] width 47 height 12
click at [465, 187] on span "L-2500419" at bounding box center [471, 188] width 47 height 12
click at [757, 107] on icon at bounding box center [758, 112] width 10 height 10
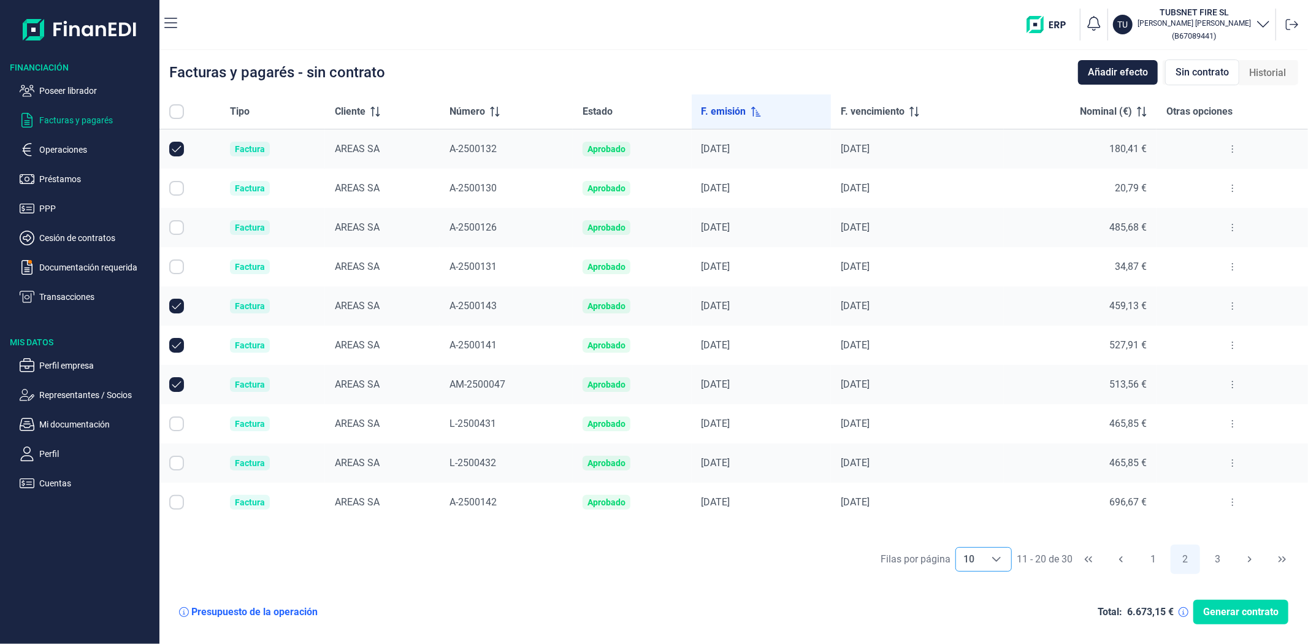
click at [996, 553] on div "Choose" at bounding box center [996, 559] width 29 height 23
click at [174, 342] on input "Row Unselected null" at bounding box center [176, 345] width 15 height 15
checkbox input "false"
click at [174, 305] on input "Row Unselected null" at bounding box center [176, 306] width 15 height 15
checkbox input "false"
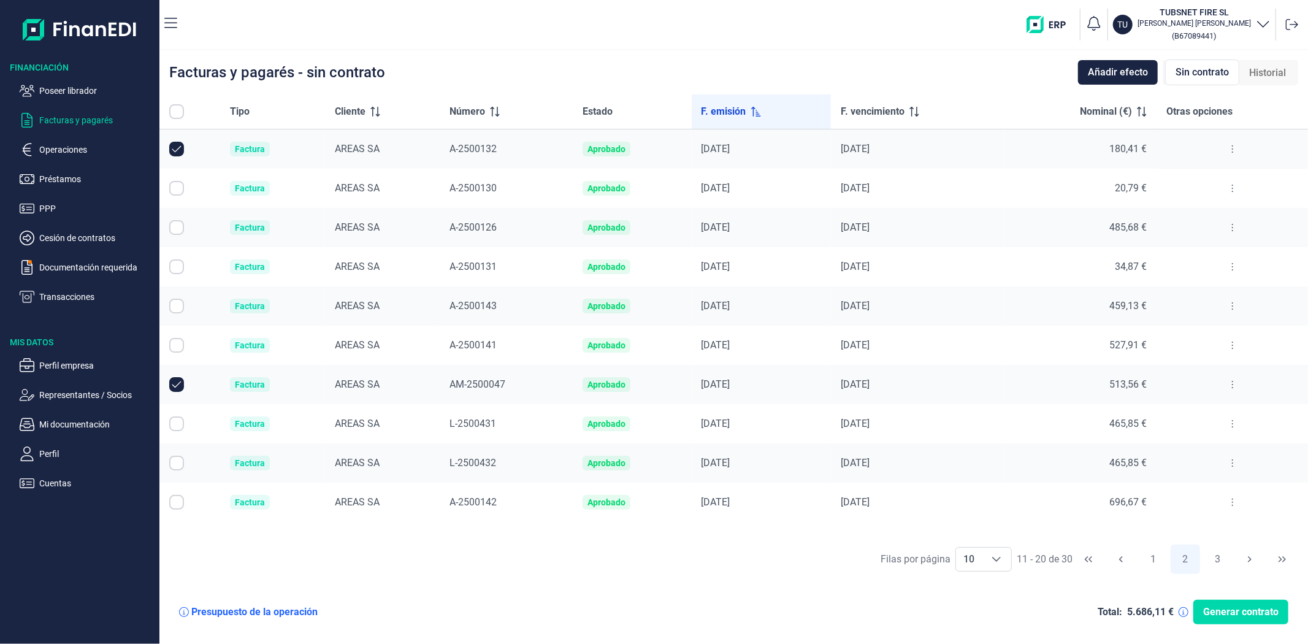
click at [178, 155] on input "Row Unselected null" at bounding box center [176, 149] width 15 height 15
checkbox input "false"
click at [174, 380] on input "Row Unselected null" at bounding box center [176, 384] width 15 height 15
checkbox input "false"
click at [1148, 555] on button "1" at bounding box center [1152, 559] width 29 height 29
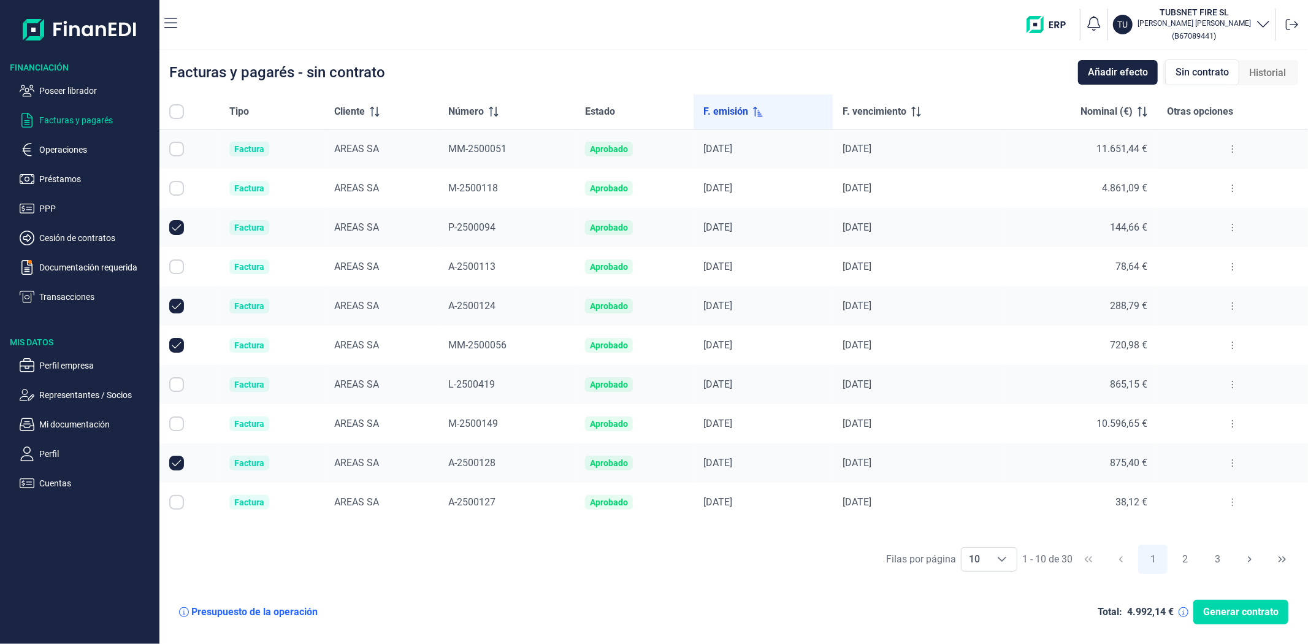
click at [181, 342] on input "Row Unselected null" at bounding box center [176, 345] width 15 height 15
checkbox input "false"
click at [174, 310] on input "Row Unselected null" at bounding box center [176, 306] width 15 height 15
checkbox input "false"
click at [179, 221] on input "Row Unselected null" at bounding box center [176, 227] width 15 height 15
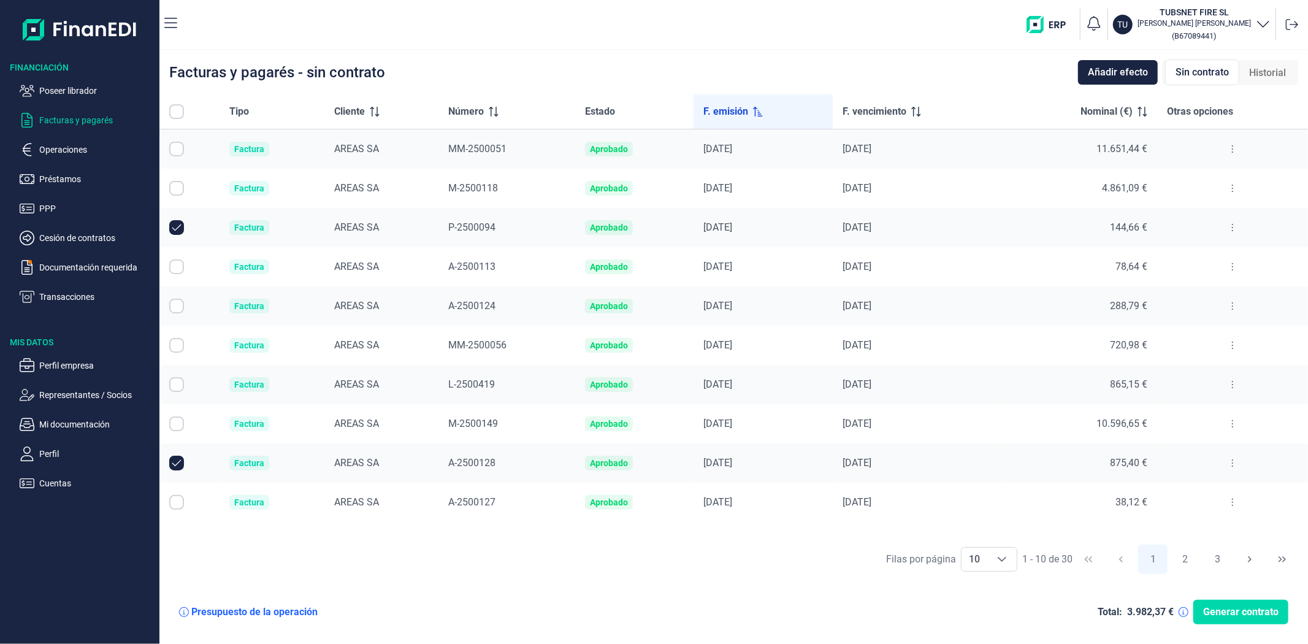
checkbox input "false"
click at [175, 466] on input "Row Unselected null" at bounding box center [176, 463] width 15 height 15
checkbox input "false"
click at [414, 561] on div "[PERSON_NAME] por página 10 10 10 1 - 10 de 30 1 2 3" at bounding box center [733, 559] width 1149 height 42
click at [945, 618] on div "Presupuesto de la operación Total: 2.962,31 € Generar contrato" at bounding box center [733, 612] width 1129 height 44
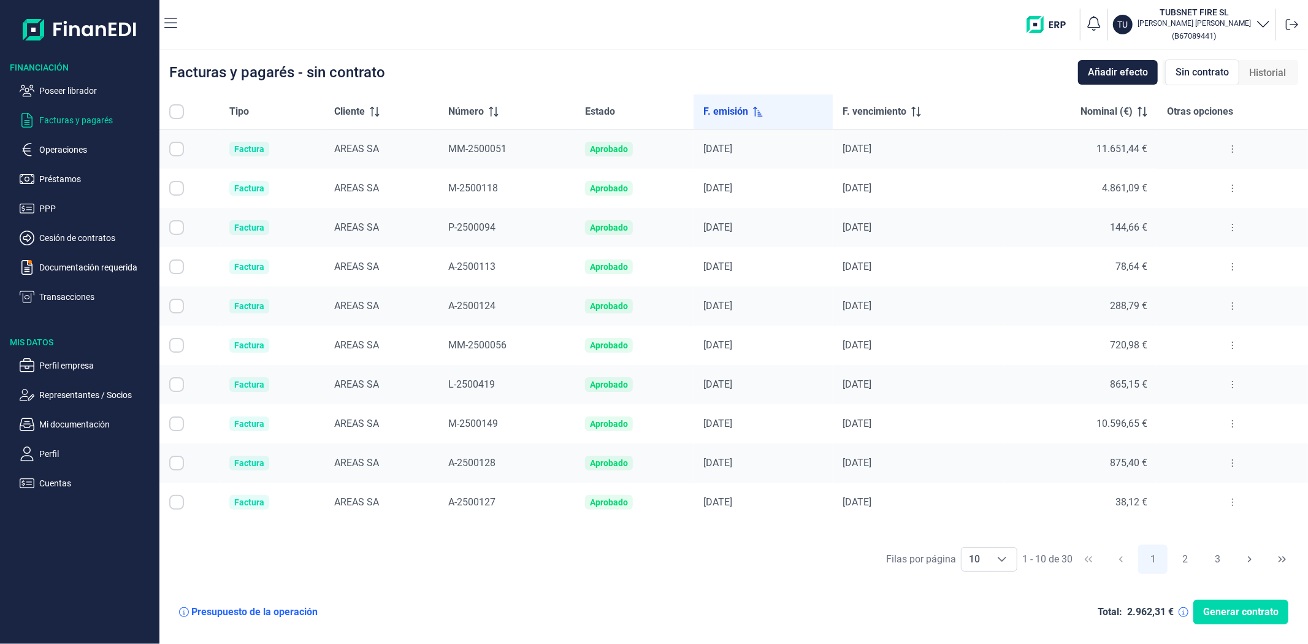
click at [542, 41] on div "TU TUBSNET FIRE SL [PERSON_NAME] [PERSON_NAME] ( B67089441 )" at bounding box center [745, 24] width 1116 height 39
